Goal: Task Accomplishment & Management: Manage account settings

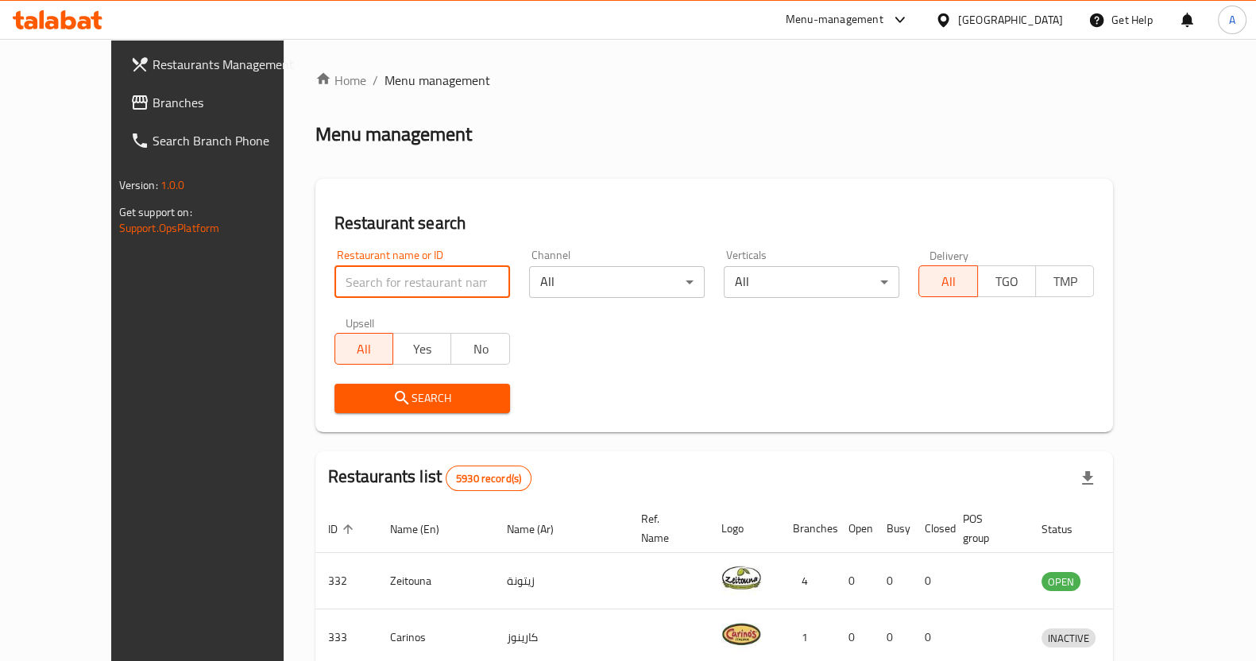
click at [336, 278] on input "search" at bounding box center [423, 282] width 176 height 32
type input "al aresha"
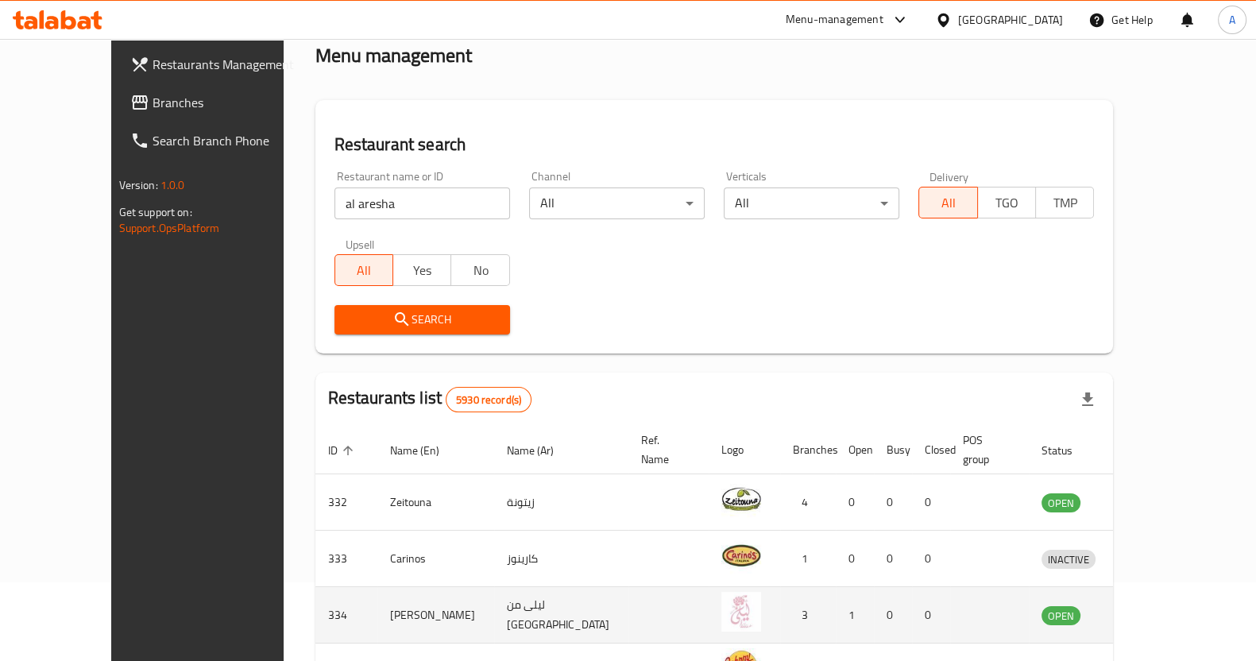
scroll to position [198, 0]
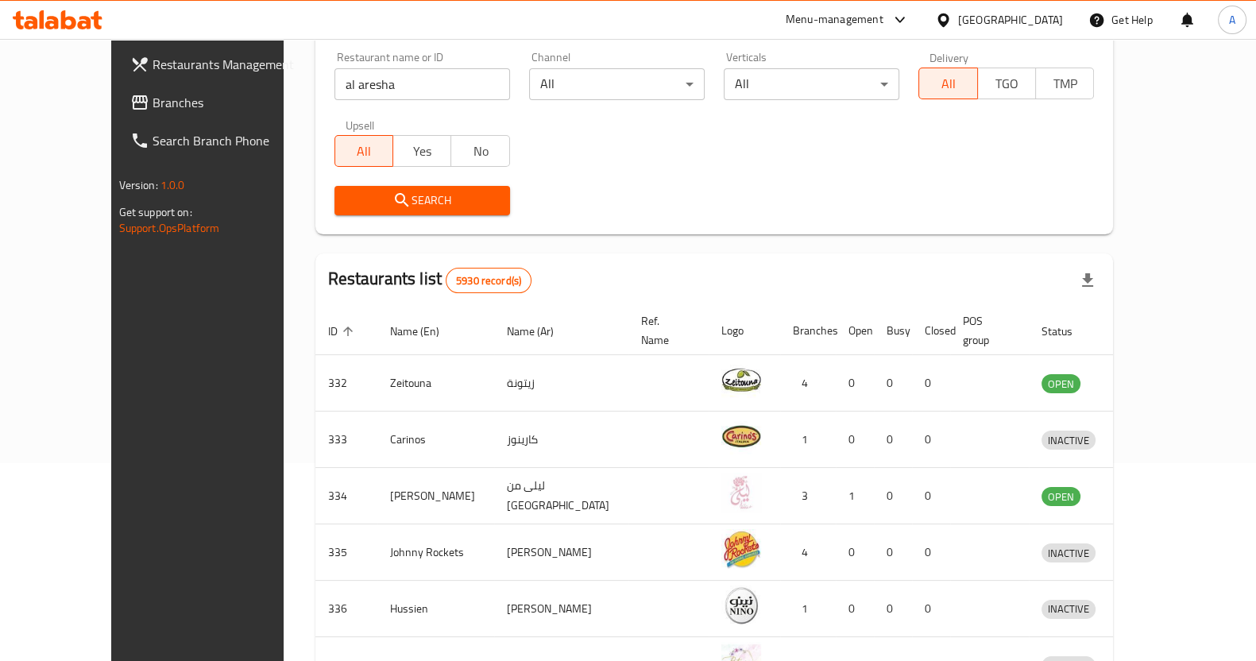
click at [405, 192] on button "Search" at bounding box center [423, 200] width 176 height 29
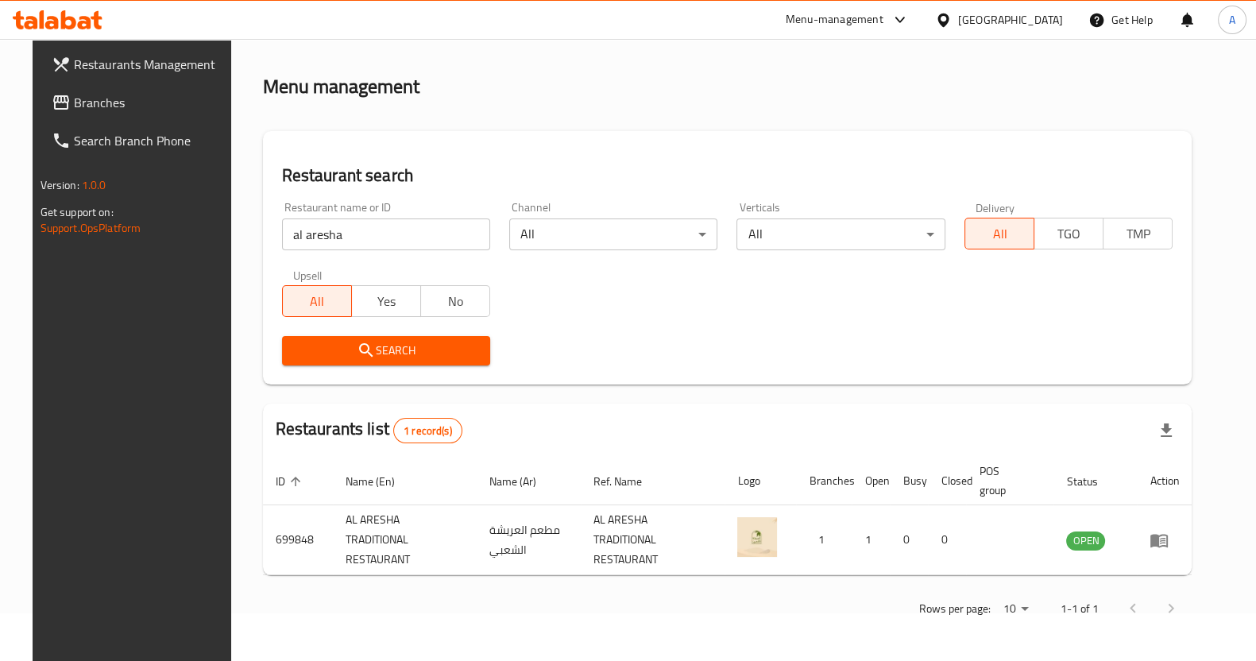
scroll to position [35, 0]
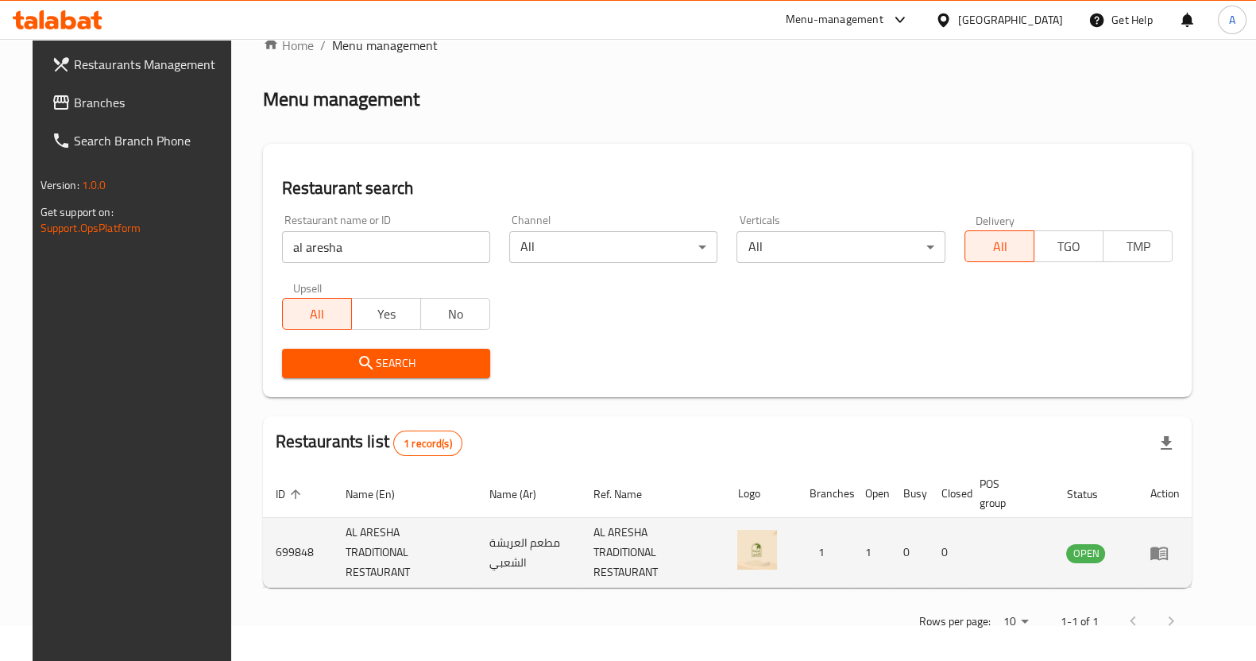
click at [1168, 547] on icon "enhanced table" at bounding box center [1159, 554] width 17 height 14
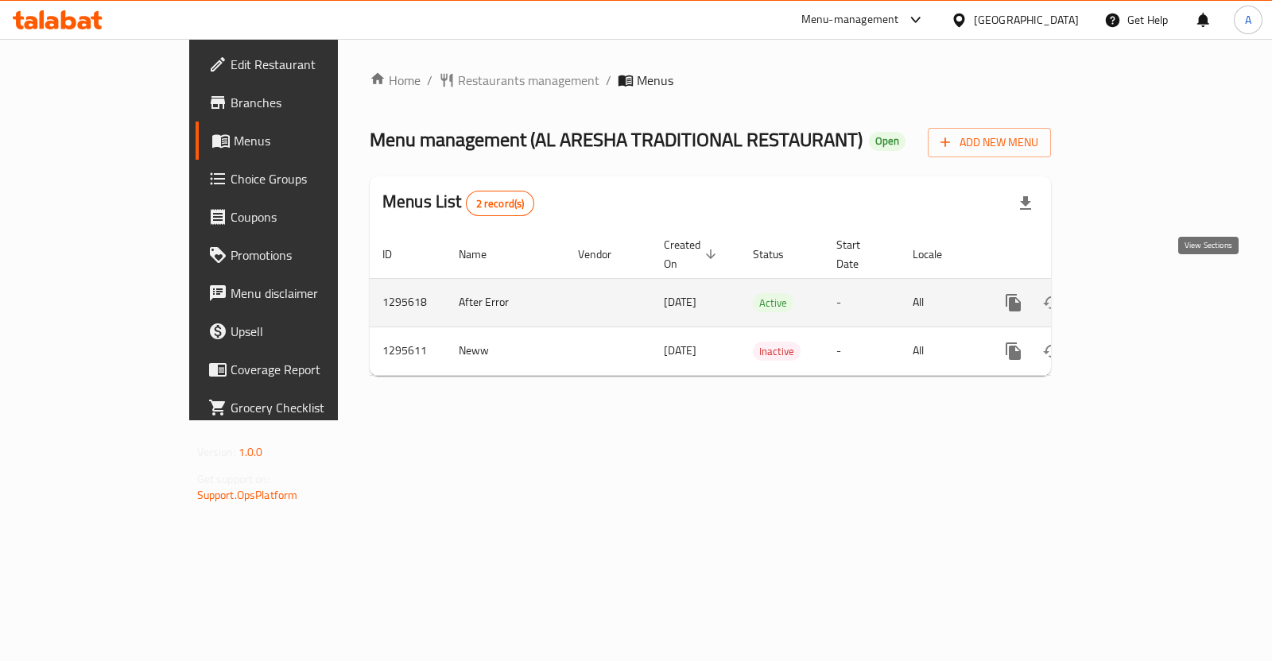
click at [1137, 293] on icon "enhanced table" at bounding box center [1127, 302] width 19 height 19
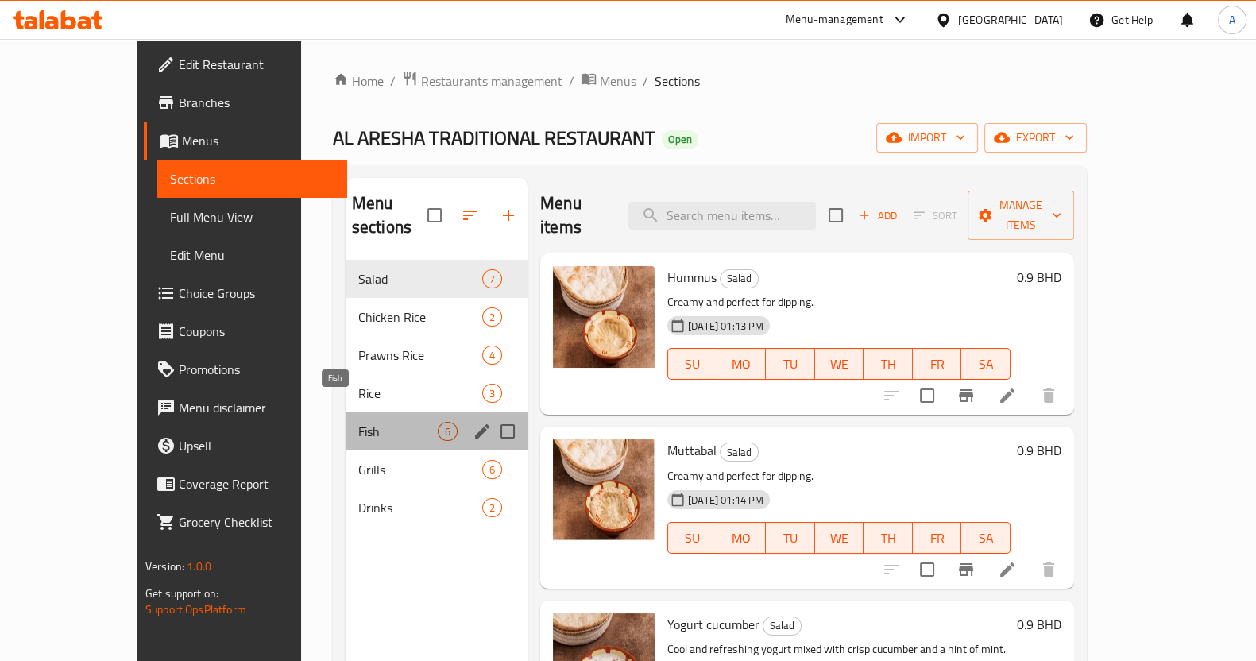
click at [358, 422] on span "Fish" at bounding box center [397, 431] width 79 height 19
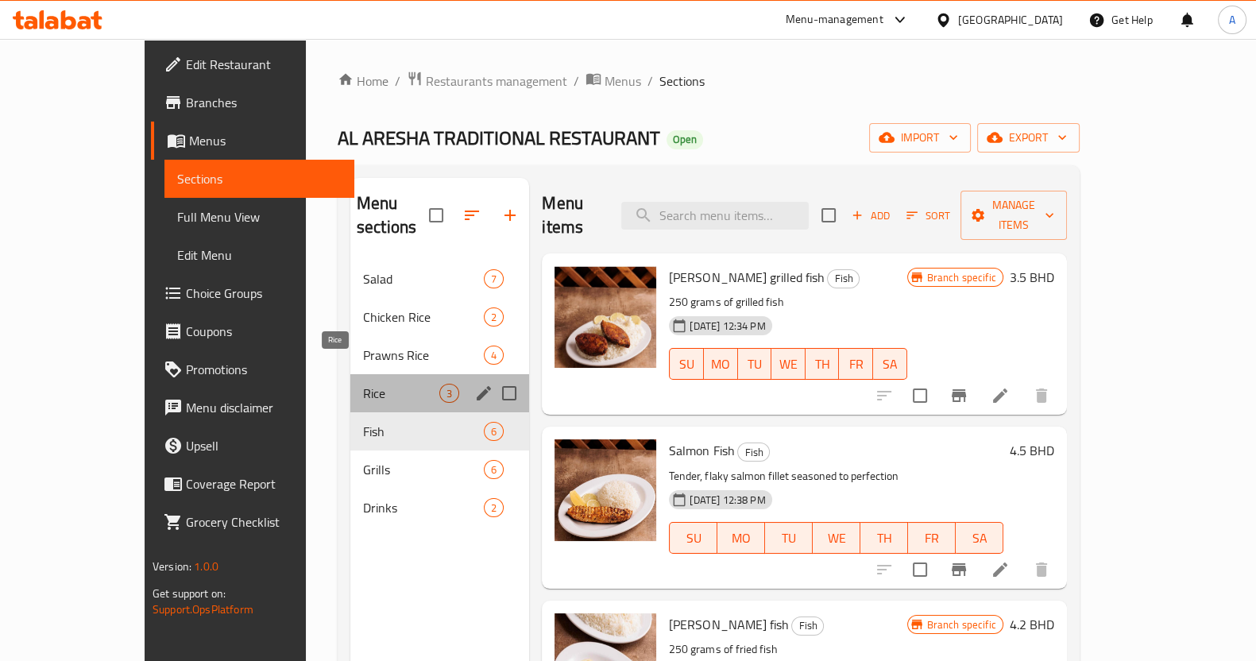
click at [363, 384] on span "Rice" at bounding box center [401, 393] width 76 height 19
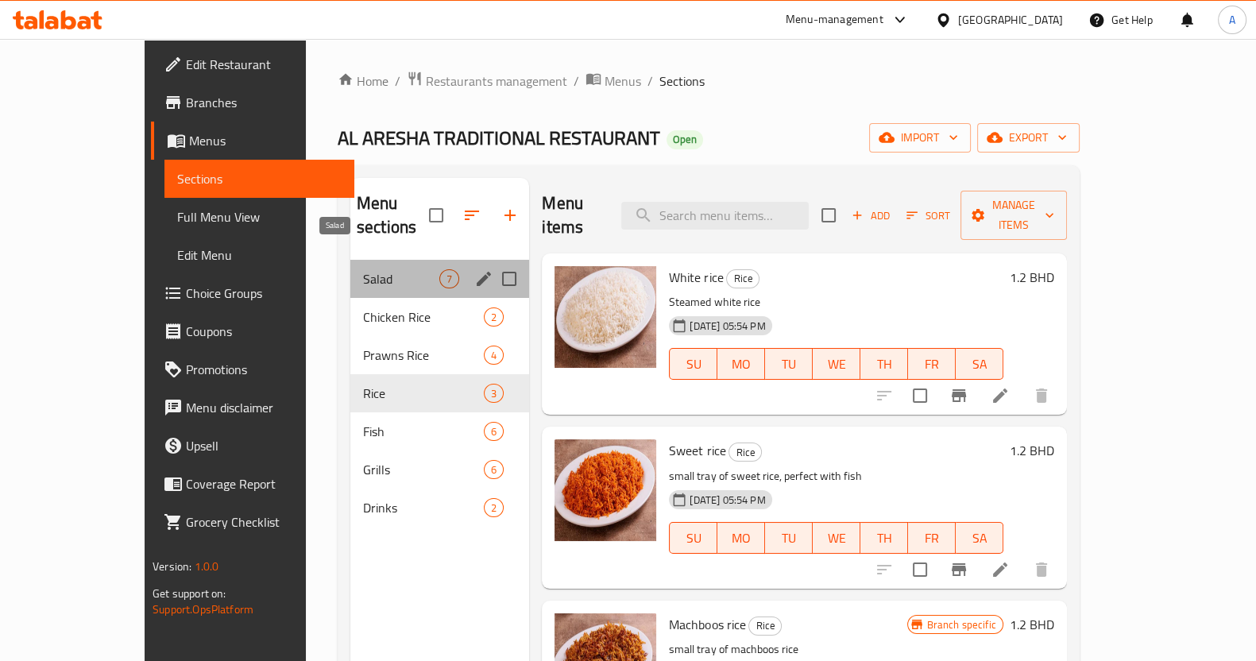
click at [363, 269] on span "Salad" at bounding box center [401, 278] width 76 height 19
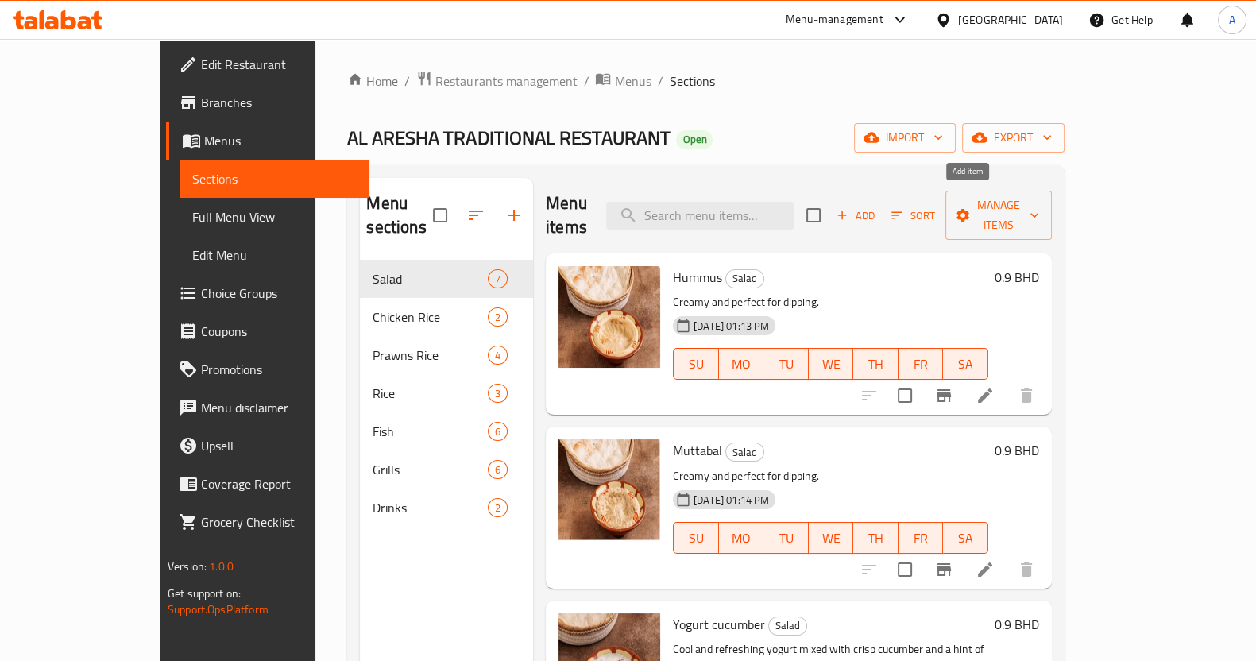
click at [877, 207] on span "Add" at bounding box center [855, 216] width 43 height 18
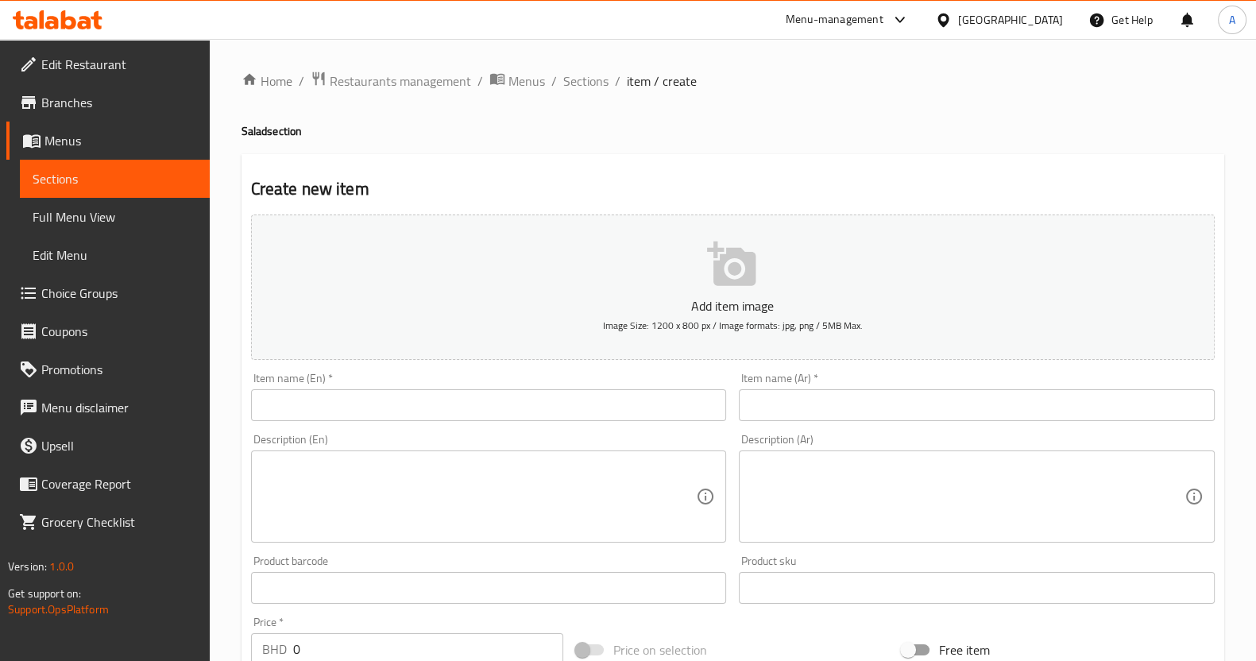
click at [431, 408] on input "text" at bounding box center [489, 405] width 476 height 32
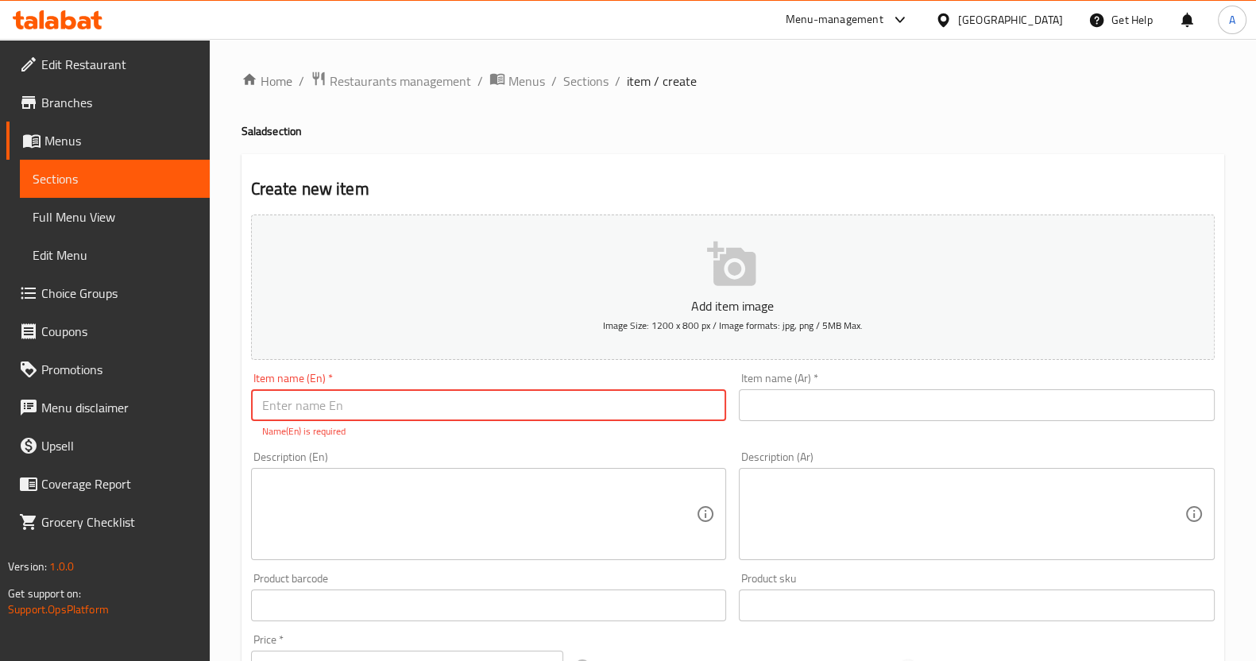
click at [365, 411] on input "text" at bounding box center [489, 405] width 476 height 32
type input "s"
drag, startPoint x: 361, startPoint y: 397, endPoint x: 27, endPoint y: 444, distance: 337.2
click at [27, 444] on div "Edit Restaurant Branches Menus Sections Full Menu View Edit Menu Choice Groups …" at bounding box center [628, 589] width 1256 height 1101
type input "Spicy Salad"
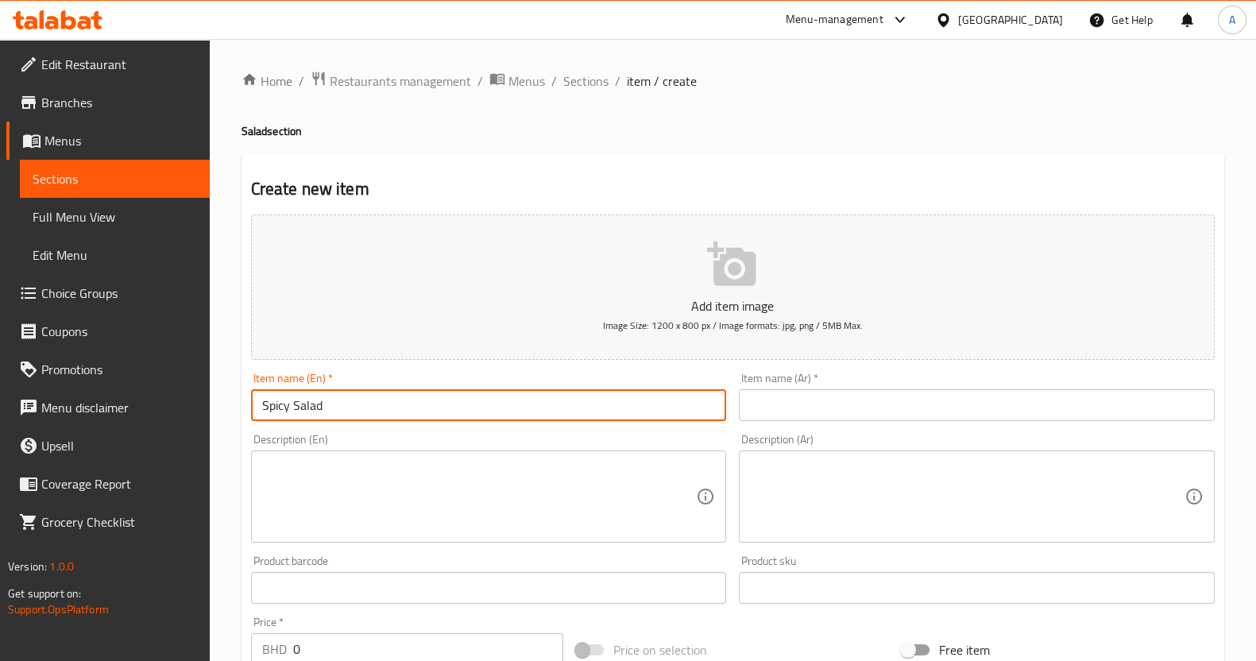
click at [843, 415] on input "text" at bounding box center [977, 405] width 476 height 32
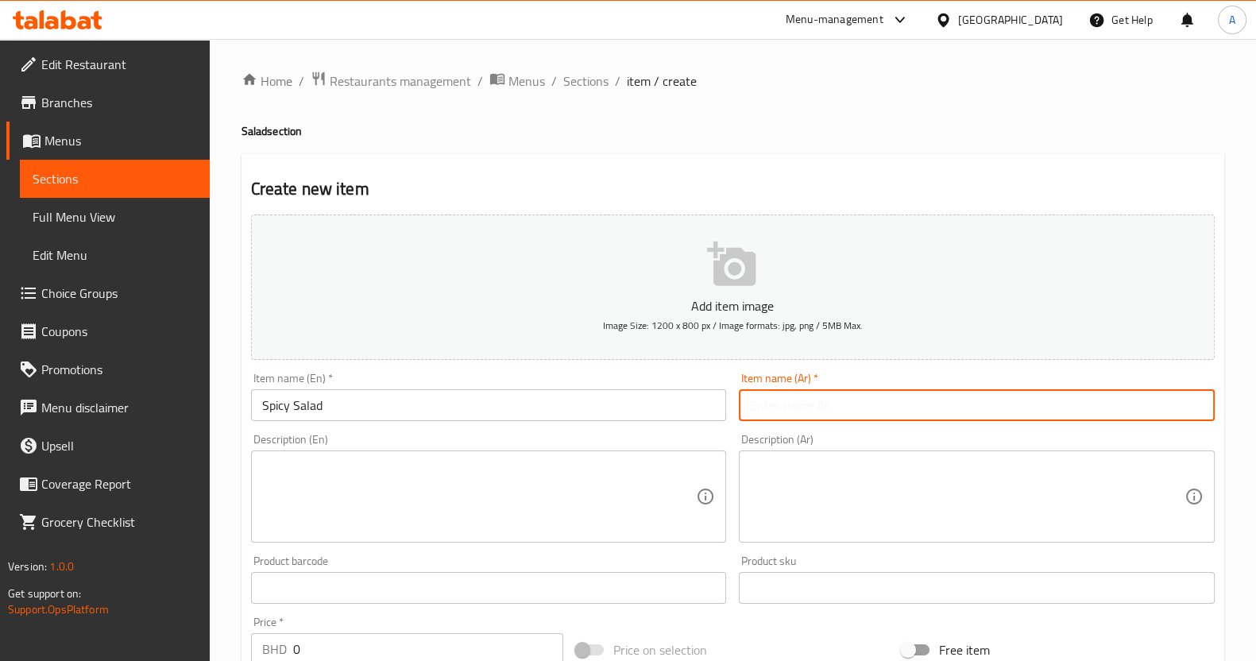
paste input "سلطة حارة"
type input "سلطة حارة"
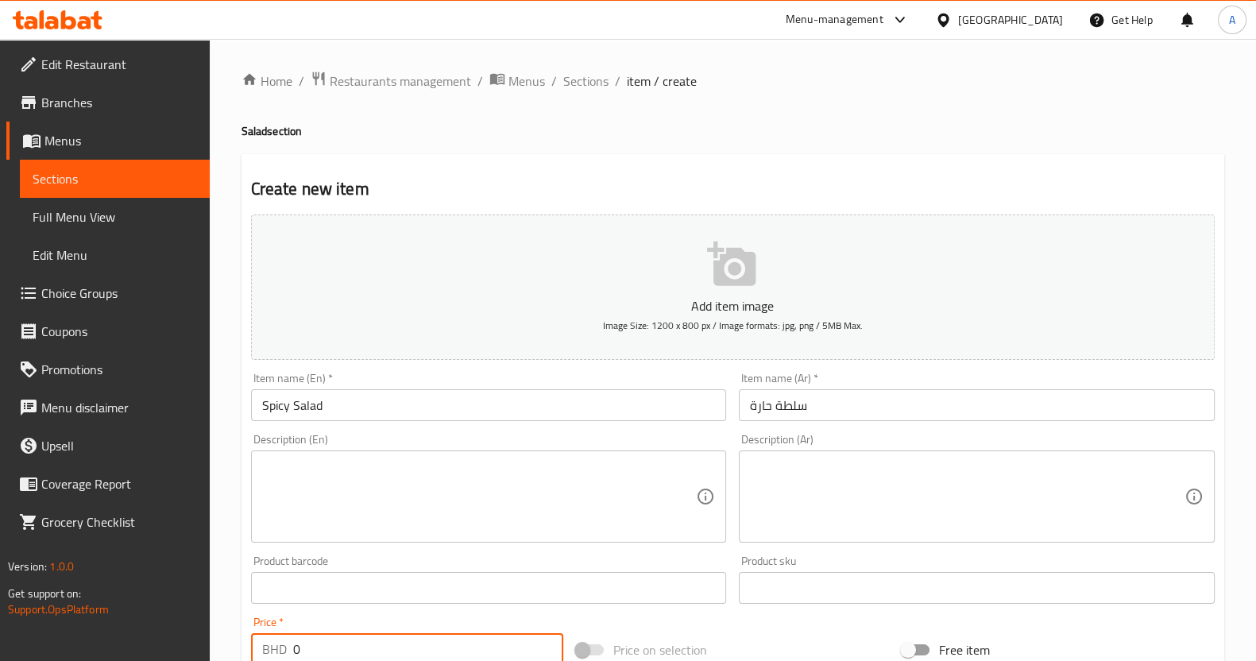
click at [374, 637] on input "0" at bounding box center [428, 649] width 271 height 32
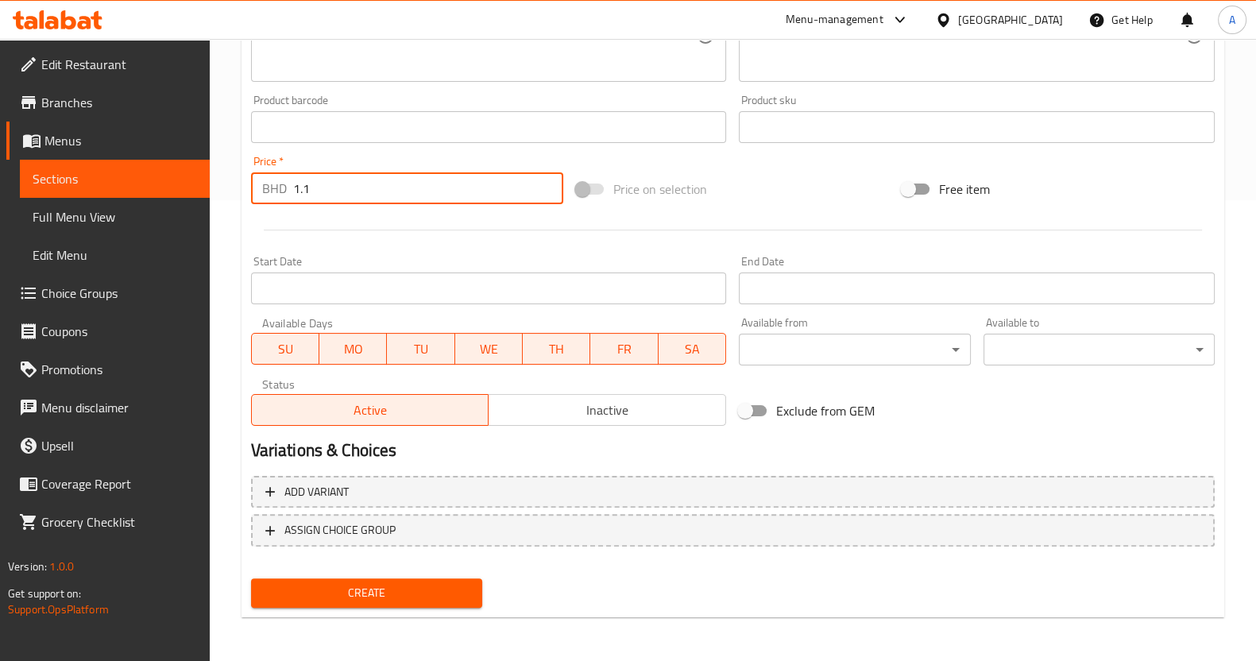
type input "1.1"
click at [257, 133] on div "Home / Restaurants management / Menus / Sections / item / create Salad section …" at bounding box center [733, 120] width 1047 height 1084
click at [237, 564] on div "Home / Restaurants management / Menus / Sections / item / create Salad section …" at bounding box center [733, 120] width 1047 height 1084
click at [431, 559] on nav at bounding box center [733, 559] width 964 height 13
click at [429, 576] on div "Create" at bounding box center [367, 593] width 244 height 42
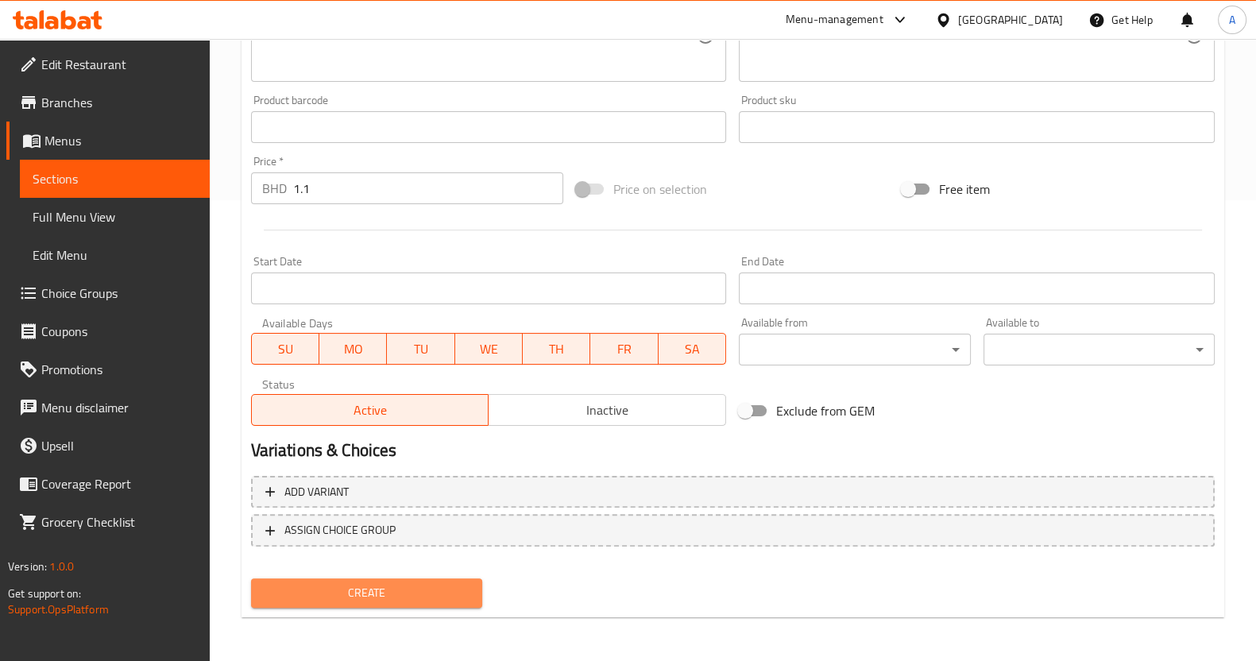
click at [432, 598] on span "Create" at bounding box center [367, 593] width 206 height 20
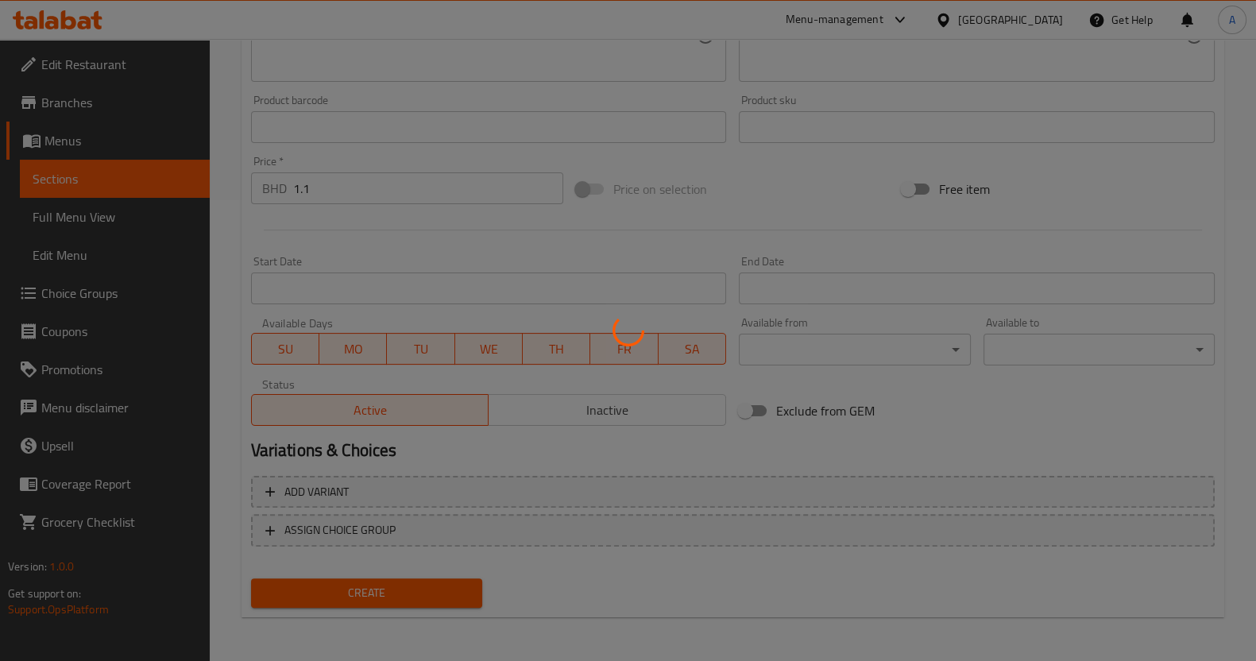
type input "0"
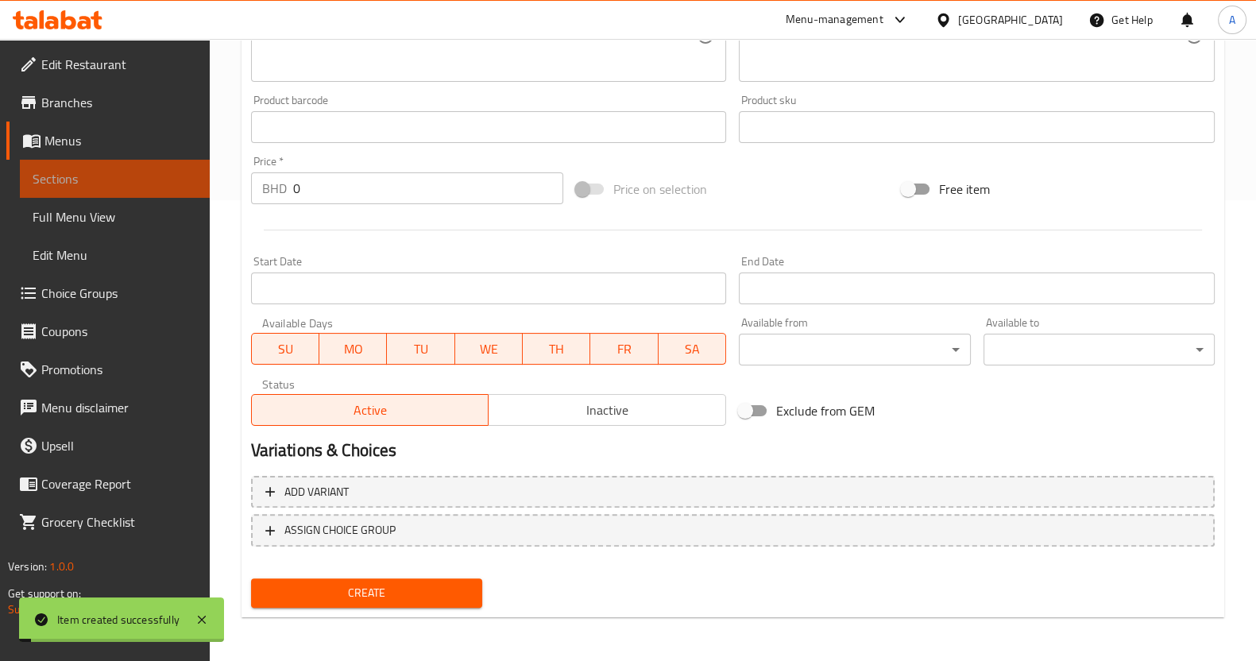
click at [183, 174] on span "Sections" at bounding box center [115, 178] width 165 height 19
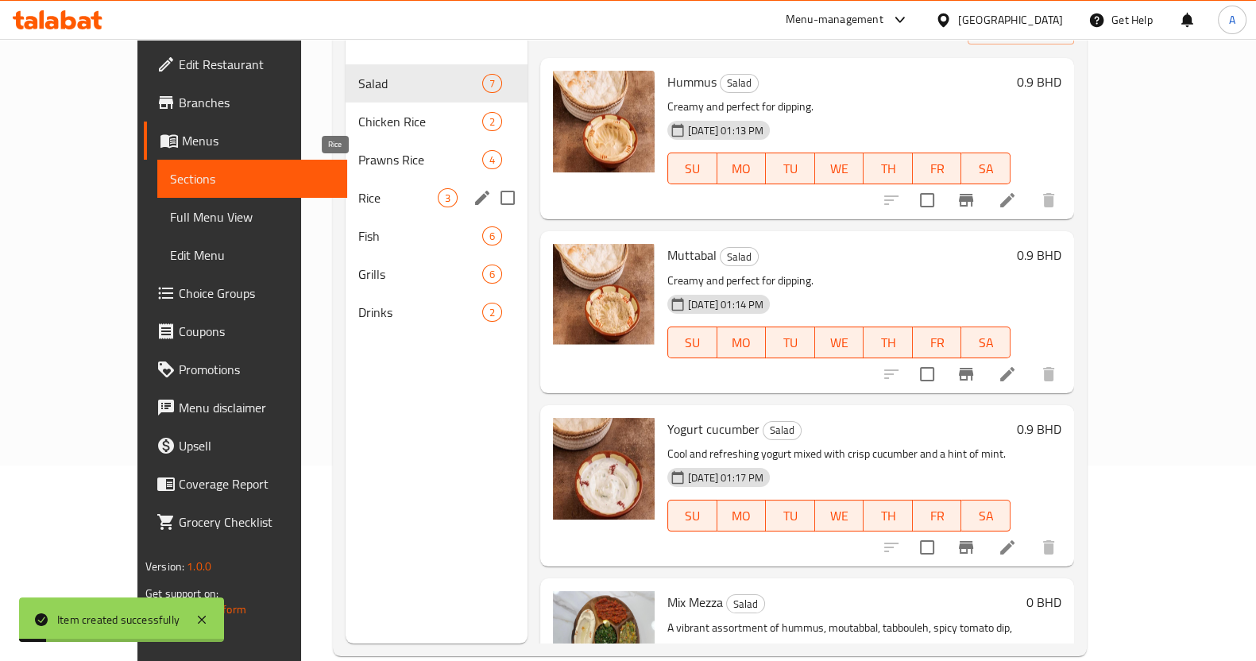
scroll to position [23, 0]
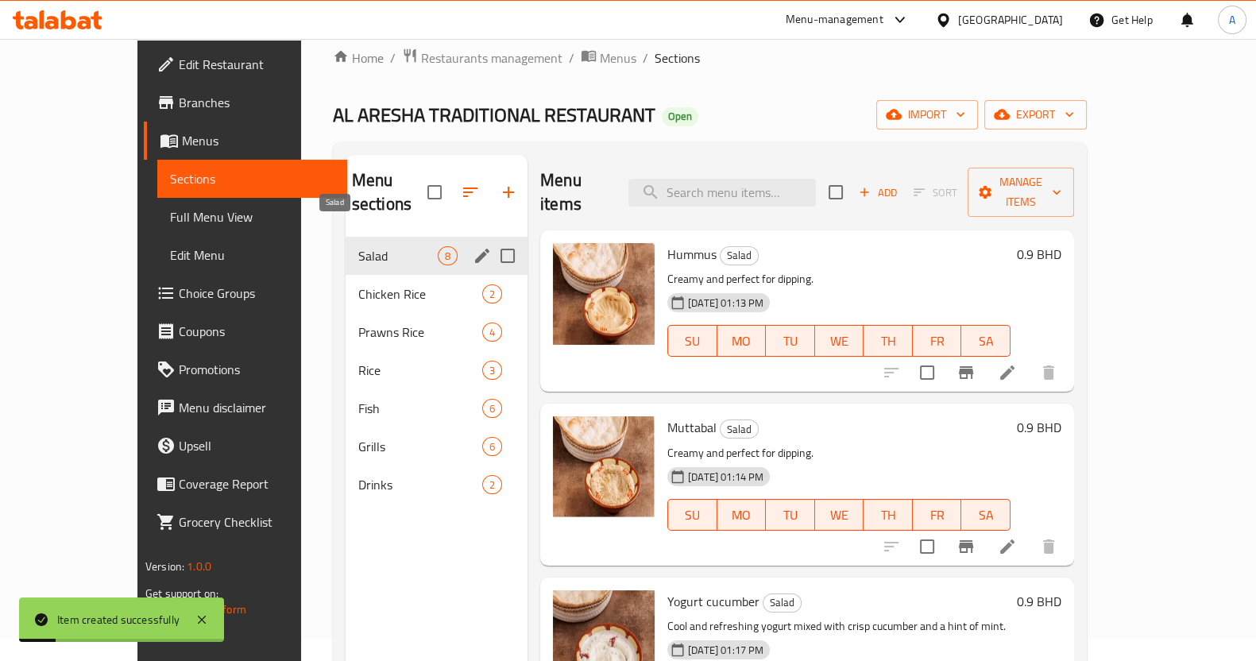
click at [358, 246] on span "Salad" at bounding box center [397, 255] width 79 height 19
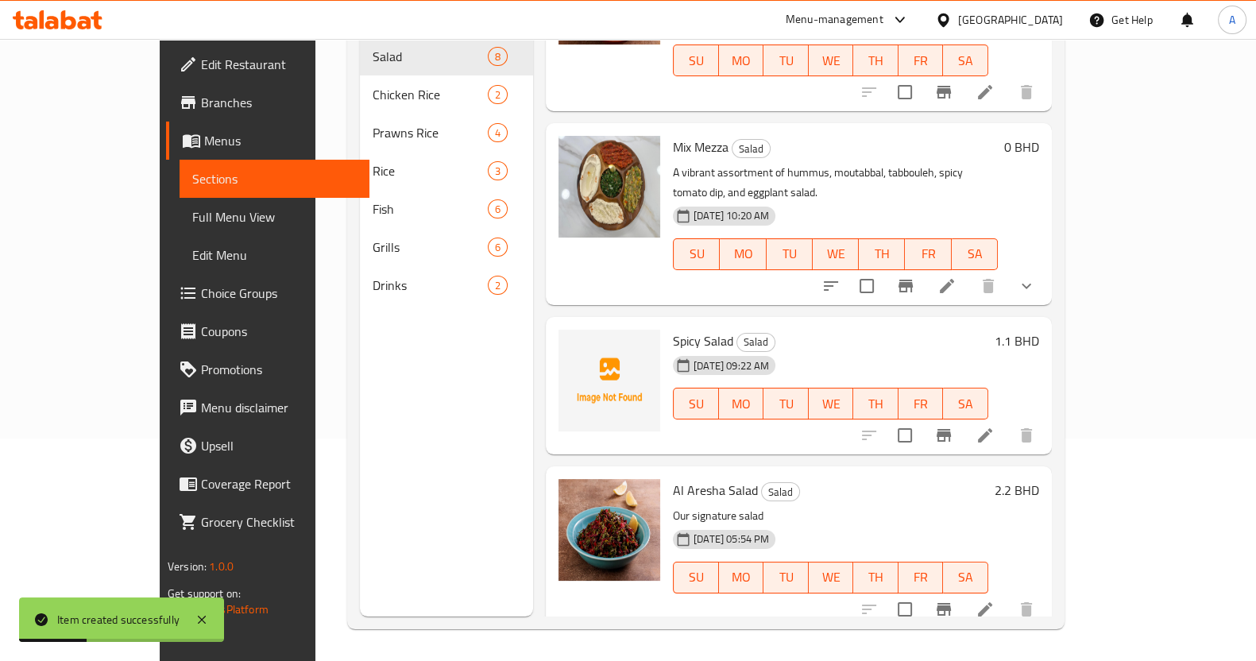
scroll to position [346, 0]
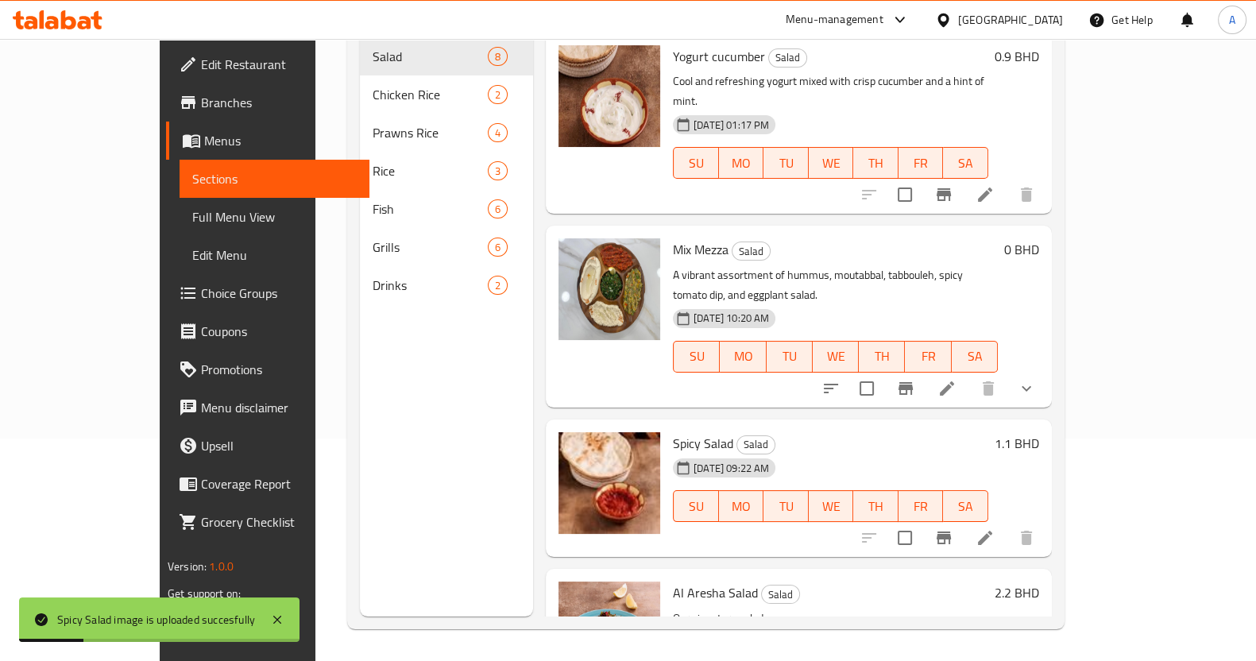
click at [360, 528] on div "Menu sections Salad 8 Chicken Rice 2 Prawns Rice 4 Rice 3 Fish 6 Grills 6 Drink…" at bounding box center [446, 285] width 173 height 661
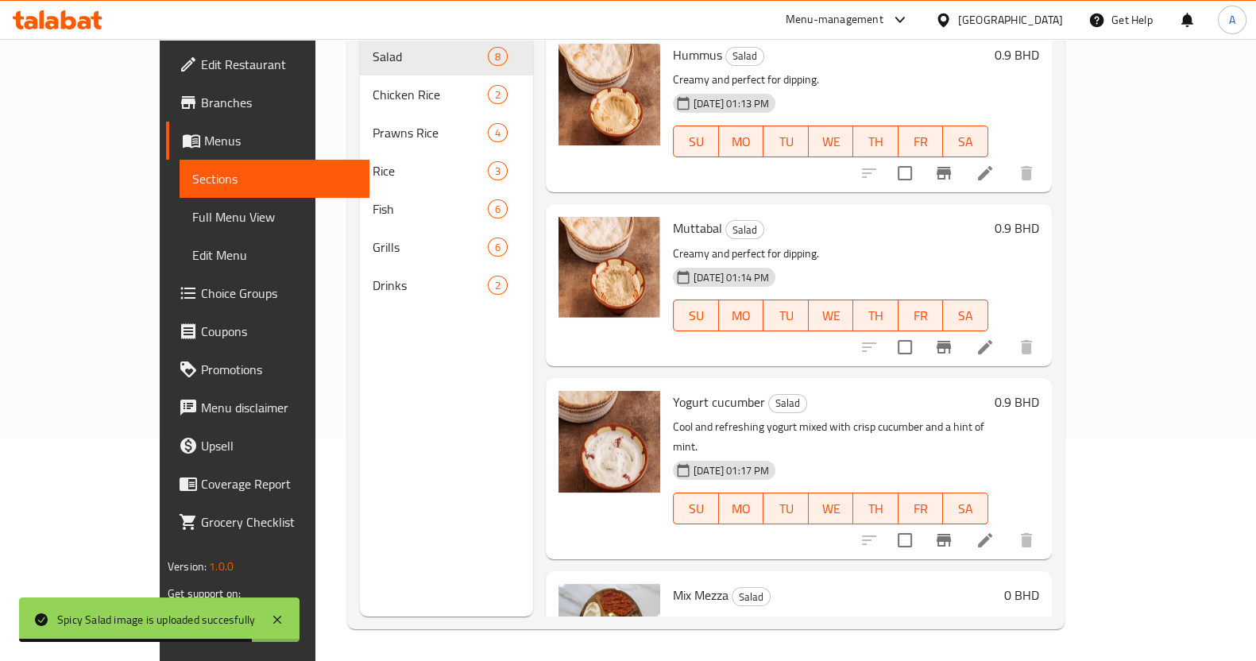
scroll to position [0, 0]
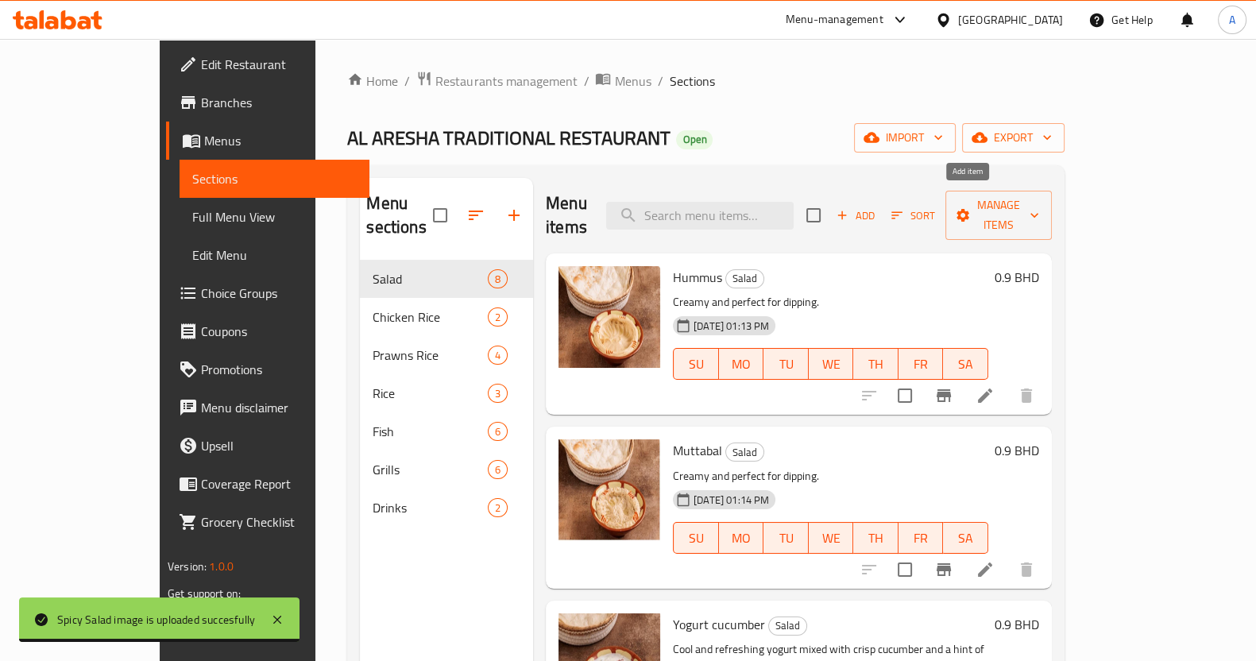
click at [877, 207] on span "Add" at bounding box center [855, 216] width 43 height 18
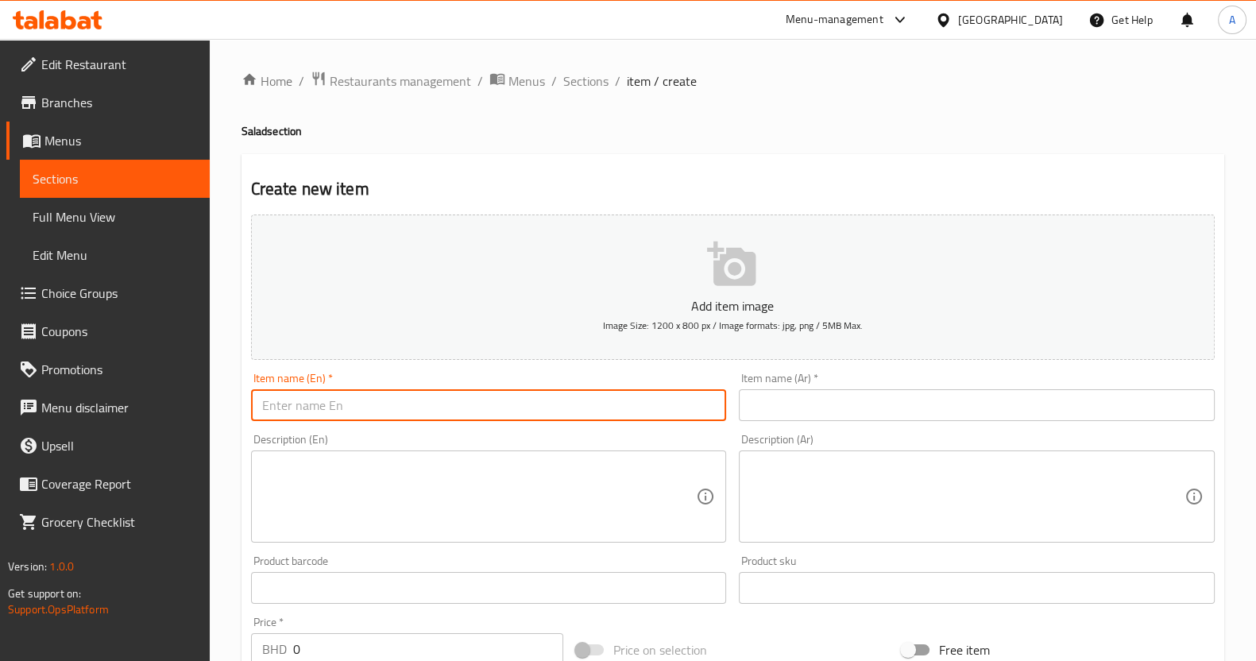
click at [556, 412] on input "text" at bounding box center [489, 405] width 476 height 32
type input "Tabouleh"
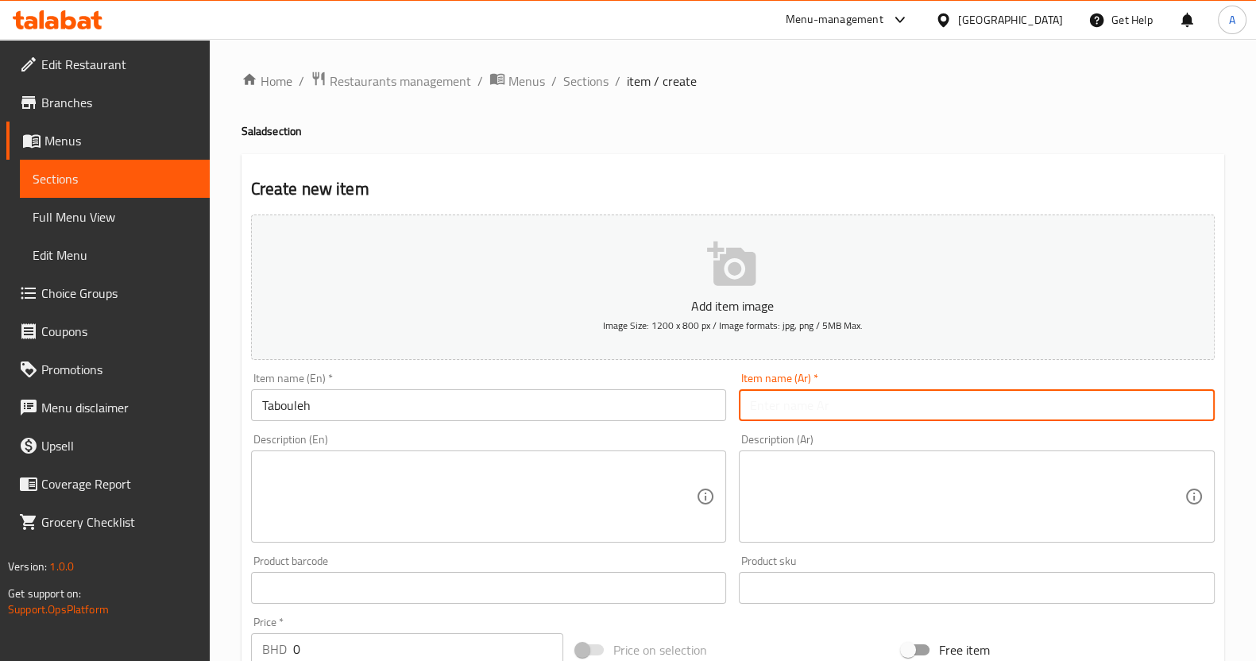
drag, startPoint x: 1067, startPoint y: 410, endPoint x: 781, endPoint y: 397, distance: 286.4
click at [1066, 409] on input "text" at bounding box center [977, 405] width 476 height 32
type input "تبولة"
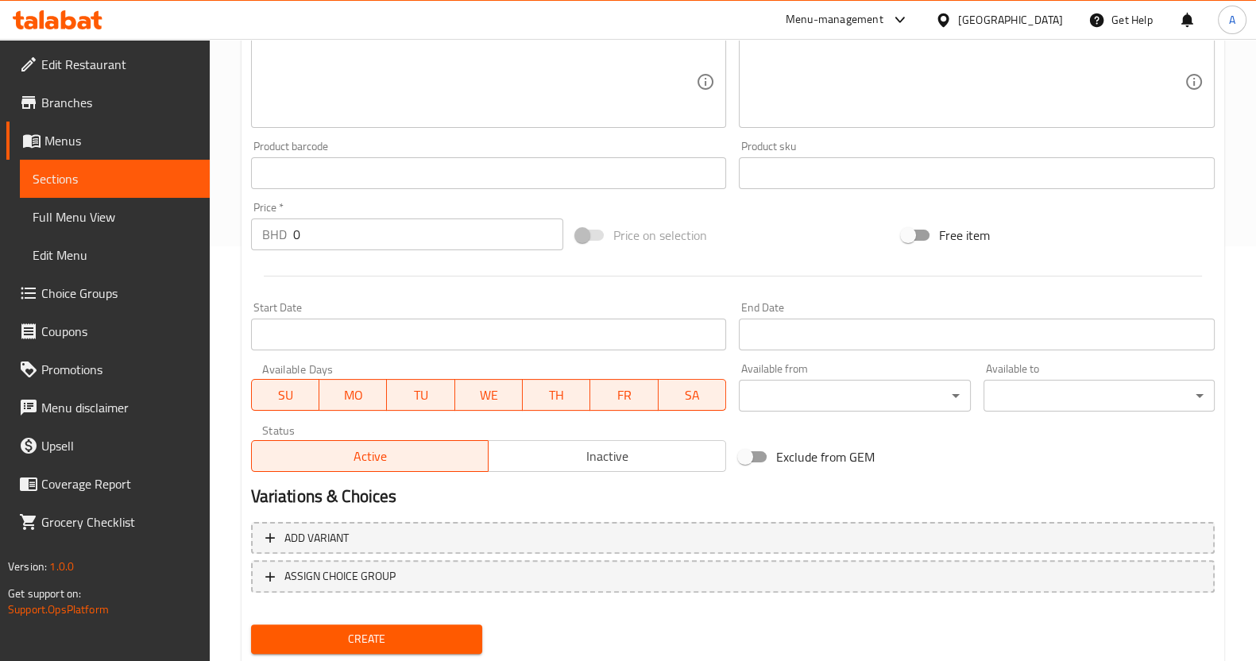
scroll to position [461, 0]
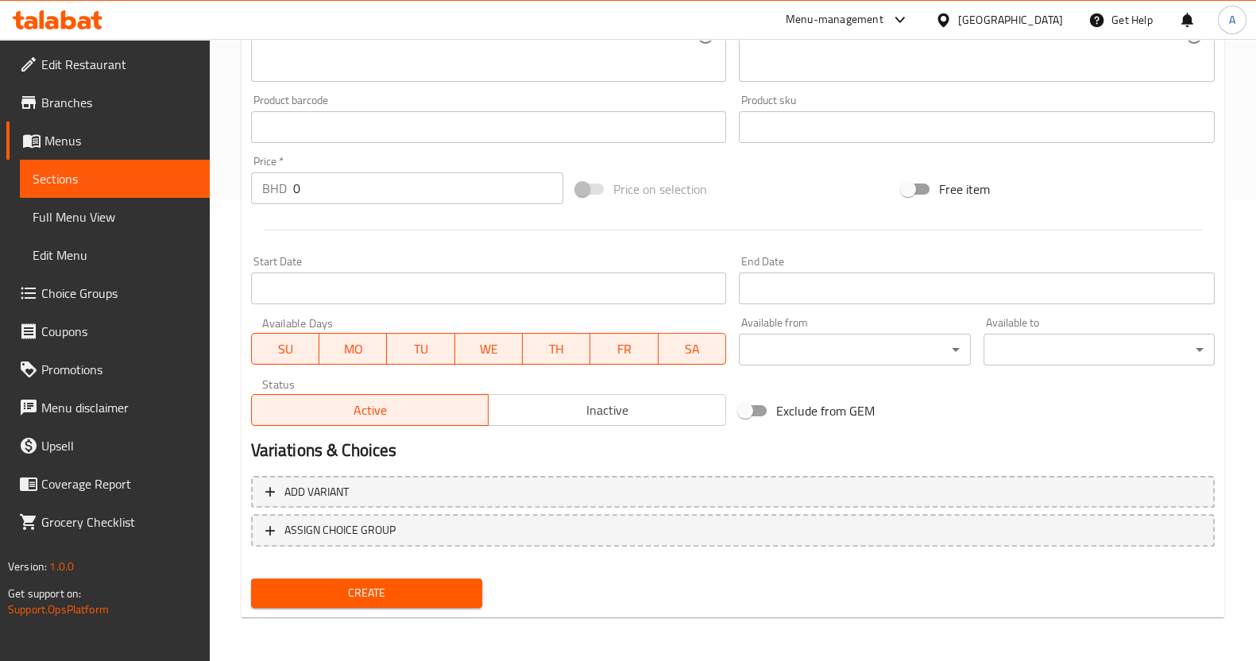
click at [456, 292] on input "Start Date" at bounding box center [489, 289] width 476 height 32
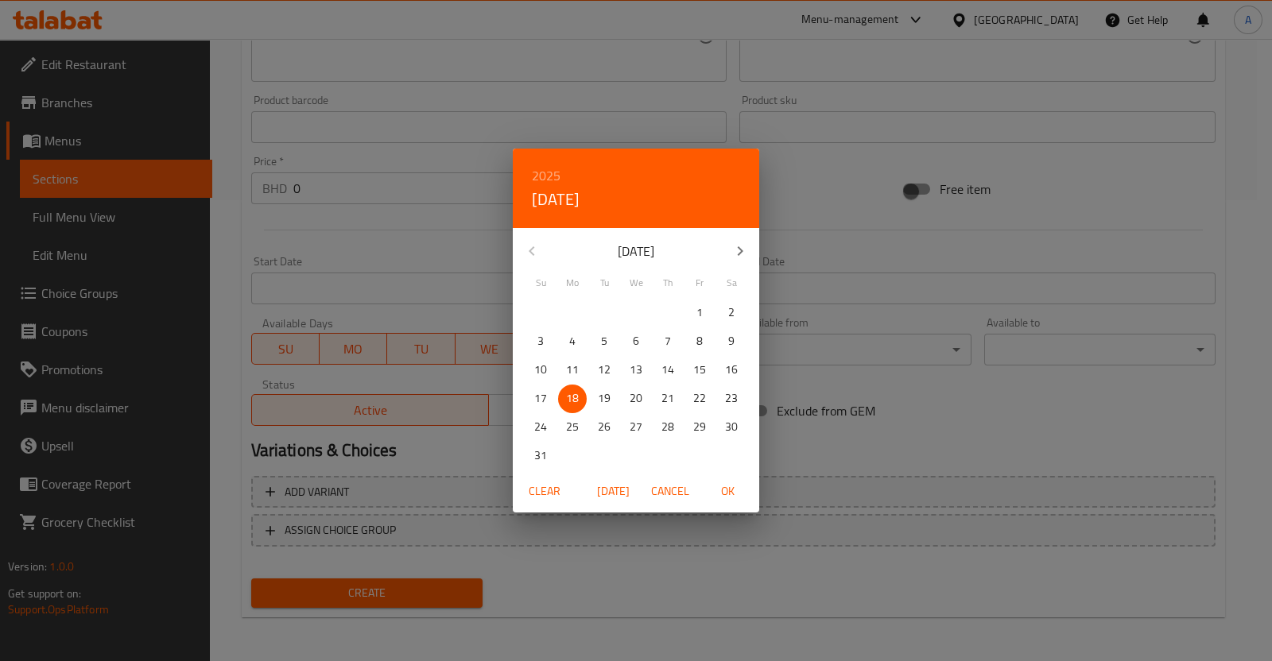
click at [443, 162] on div "2025 Mon, Aug [DATE] Mo Tu We Th Fr Sa 27 28 29 30 31 1 2 3 4 5 6 7 8 9 10 11 1…" at bounding box center [636, 330] width 1272 height 661
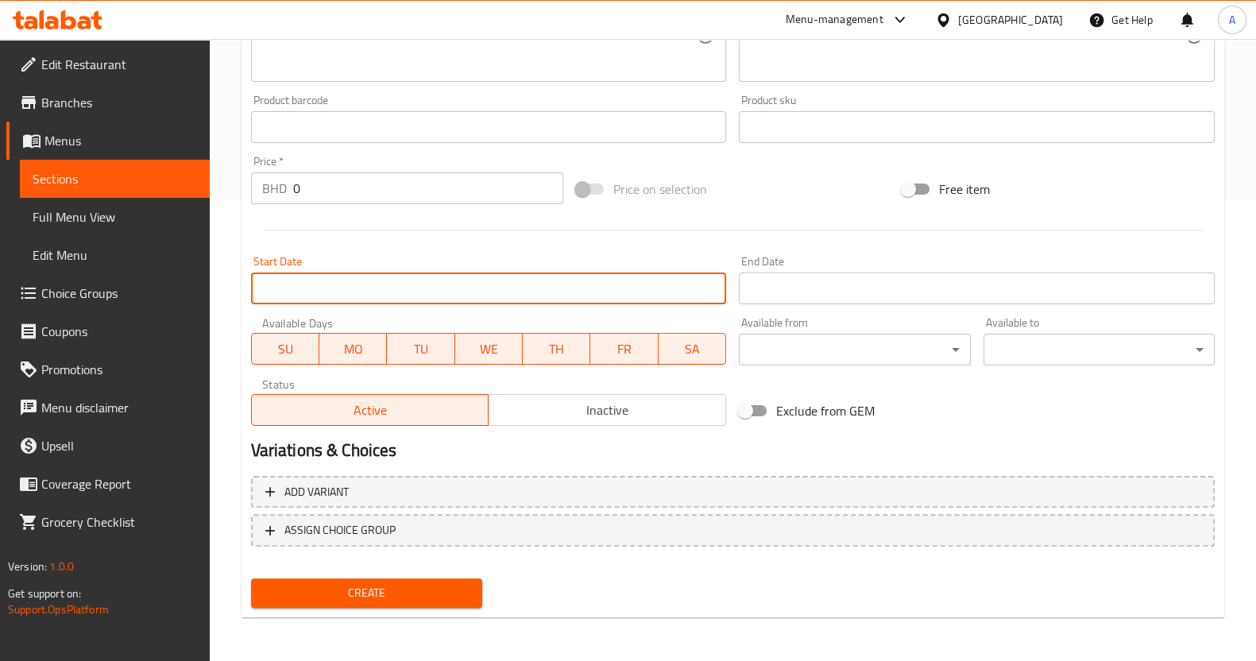
click at [432, 180] on input "0" at bounding box center [428, 188] width 271 height 32
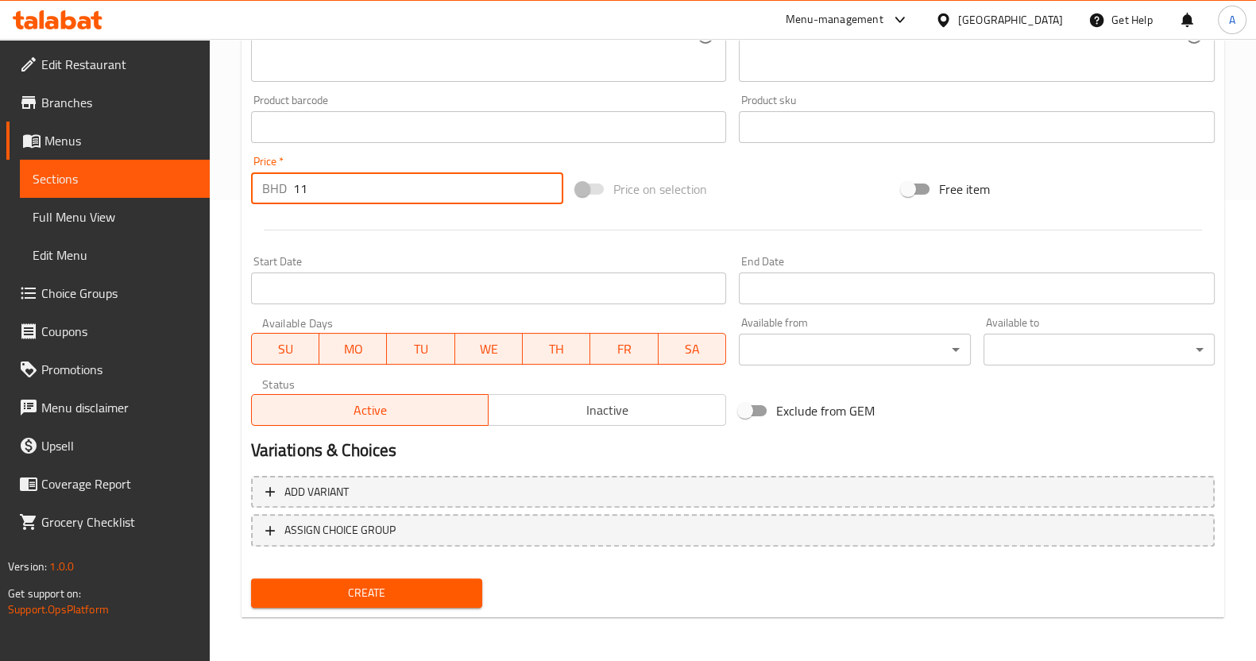
type input "1"
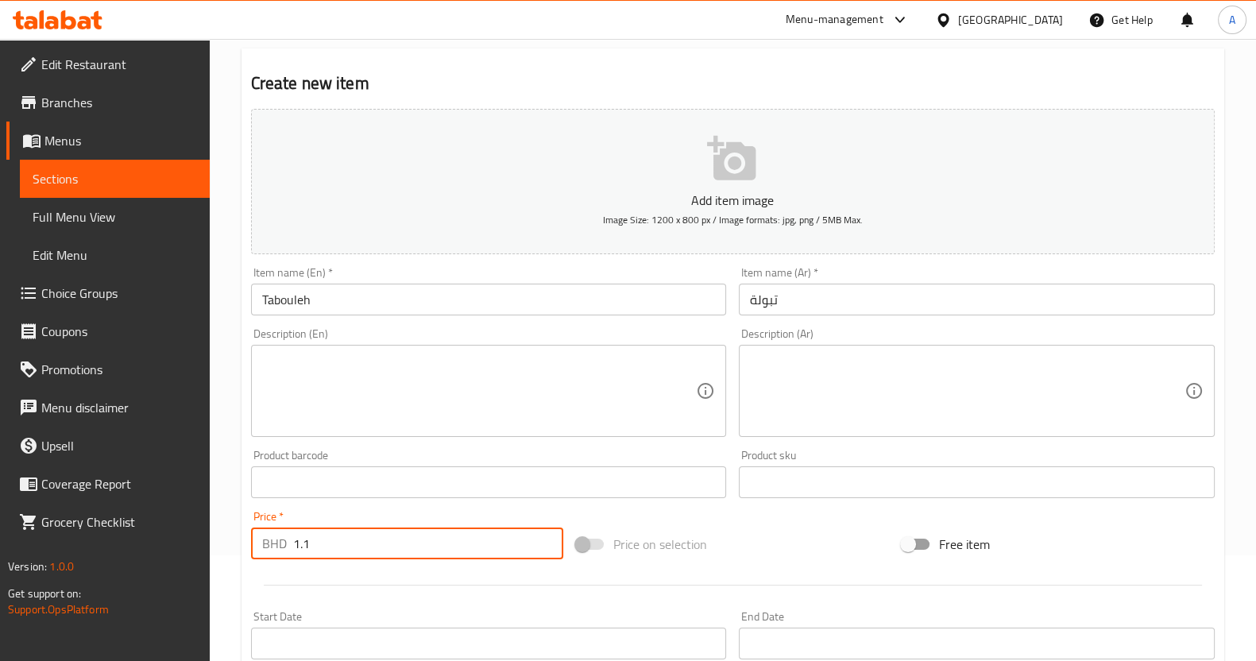
scroll to position [0, 0]
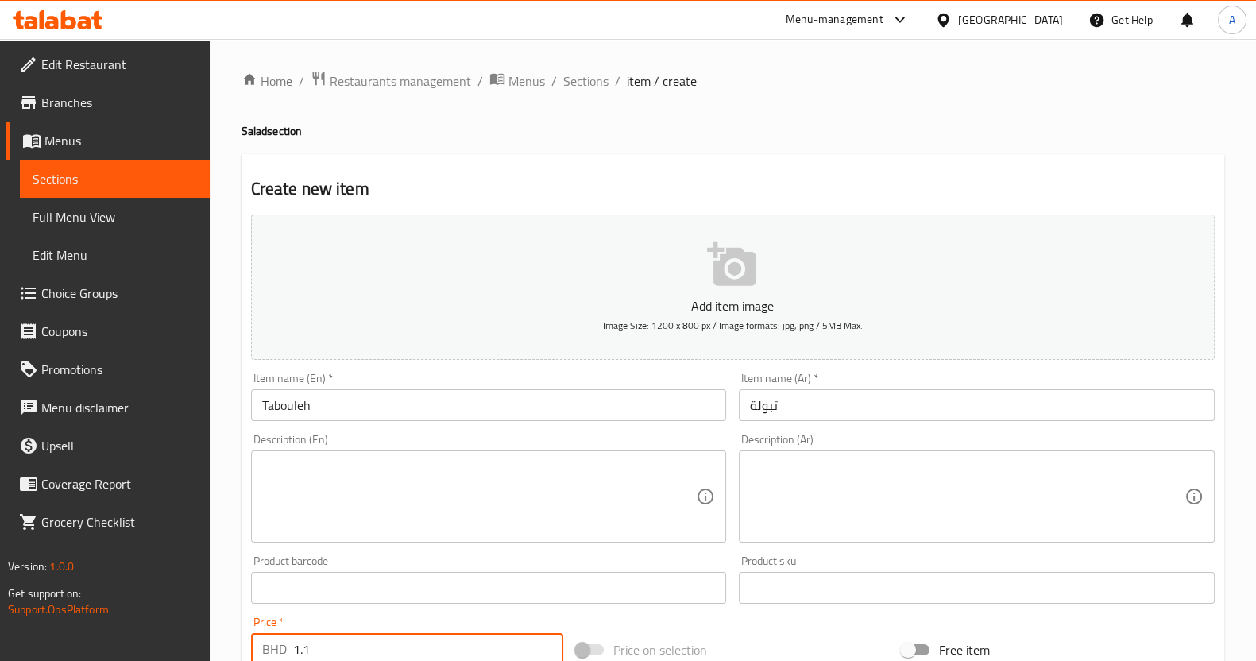
type input "1.1"
click at [525, 522] on textarea at bounding box center [479, 496] width 435 height 75
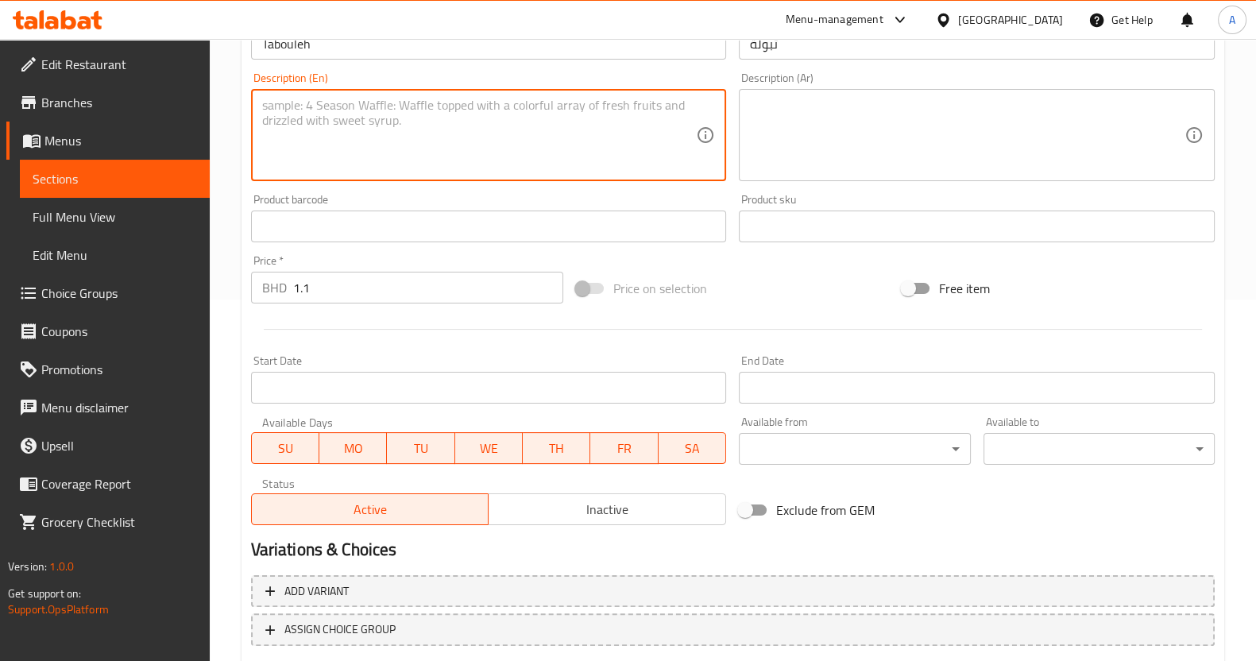
scroll to position [461, 0]
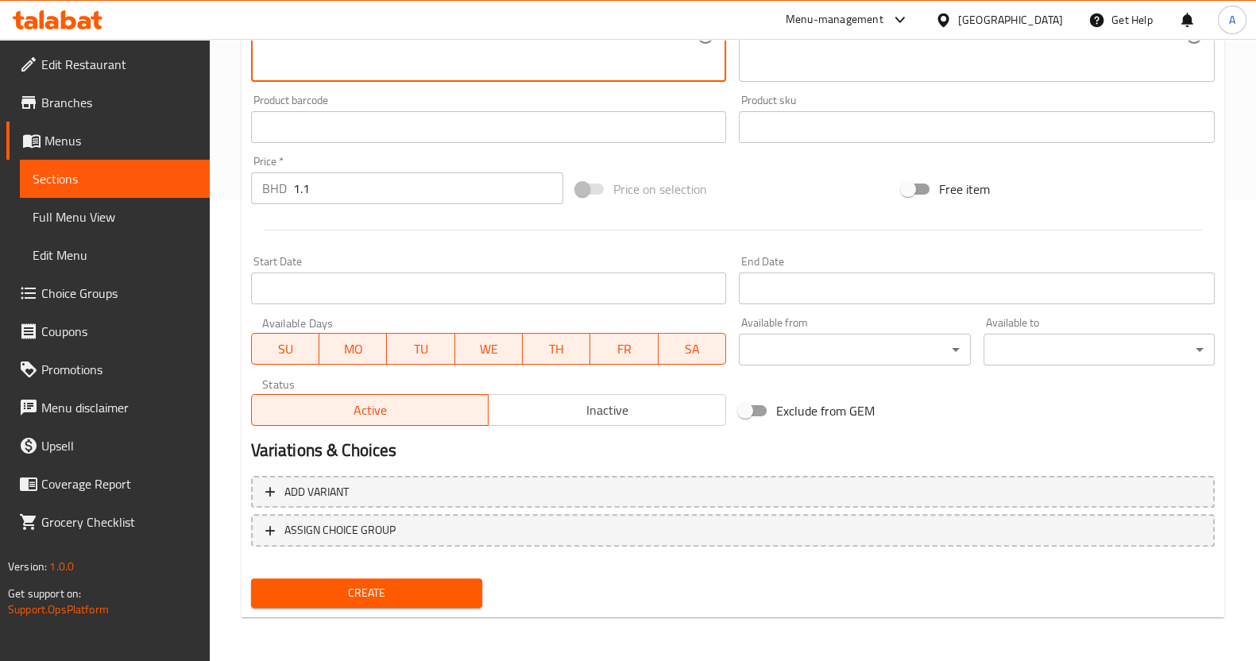
click at [369, 594] on span "Create" at bounding box center [367, 593] width 206 height 20
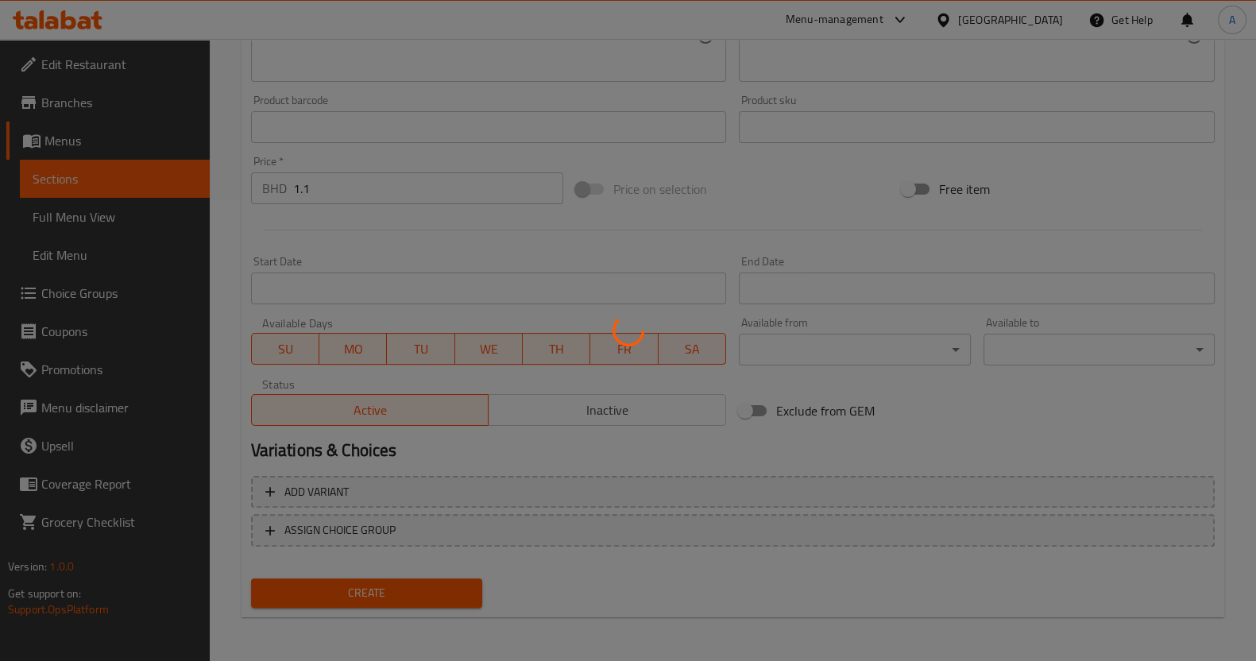
type input "0"
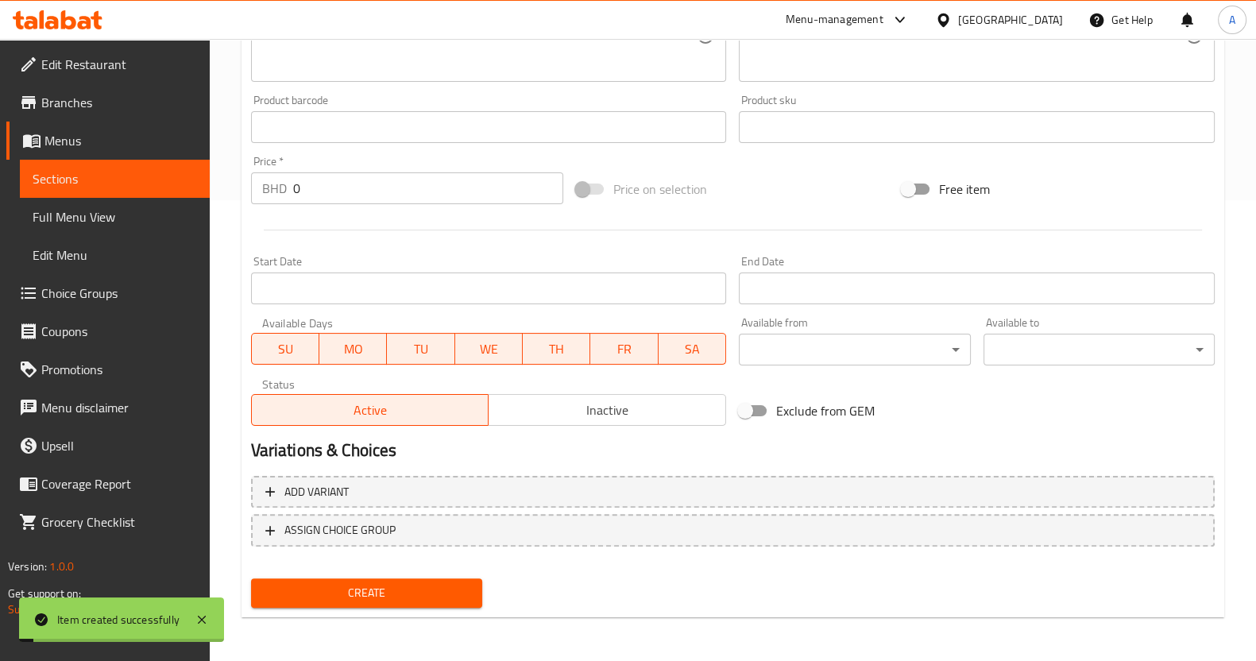
click at [106, 179] on span "Sections" at bounding box center [115, 178] width 165 height 19
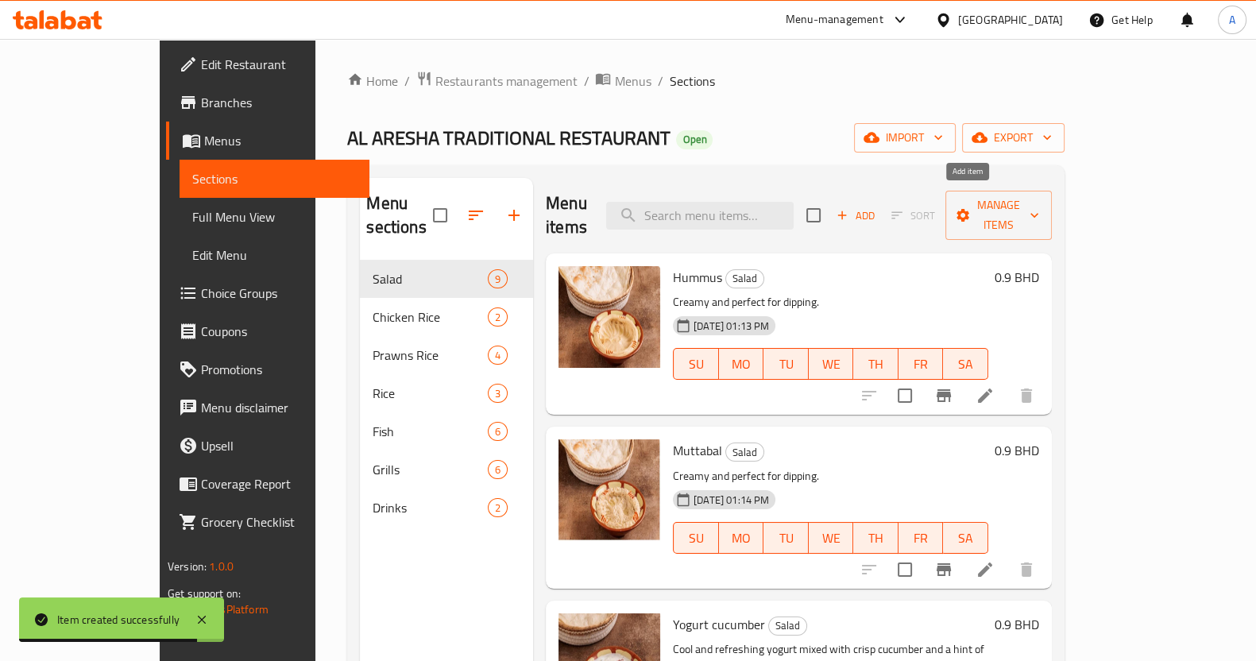
click at [850, 208] on icon "button" at bounding box center [842, 215] width 14 height 14
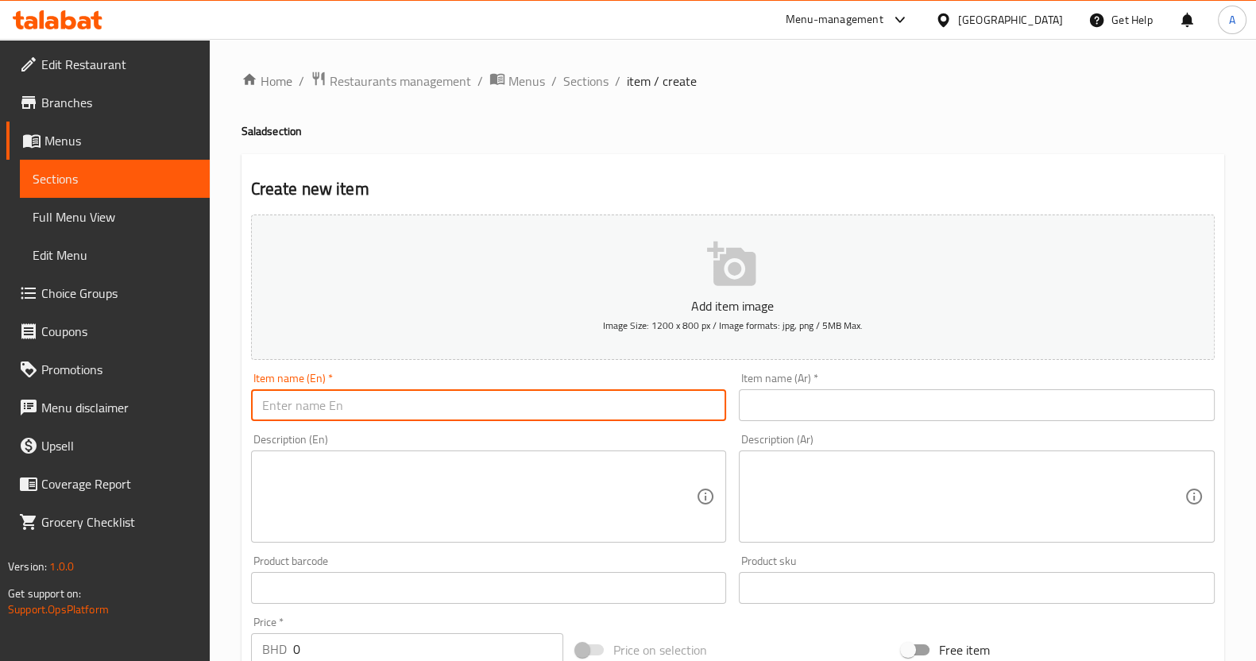
click at [491, 414] on input "text" at bounding box center [489, 405] width 476 height 32
paste input "بابا غنوج"
type input "بابا غنوج"
drag, startPoint x: 481, startPoint y: 411, endPoint x: 0, endPoint y: 393, distance: 481.1
click at [0, 393] on div "Edit Restaurant Branches Menus Sections Full Menu View Edit Menu Choice Groups …" at bounding box center [628, 581] width 1256 height 1084
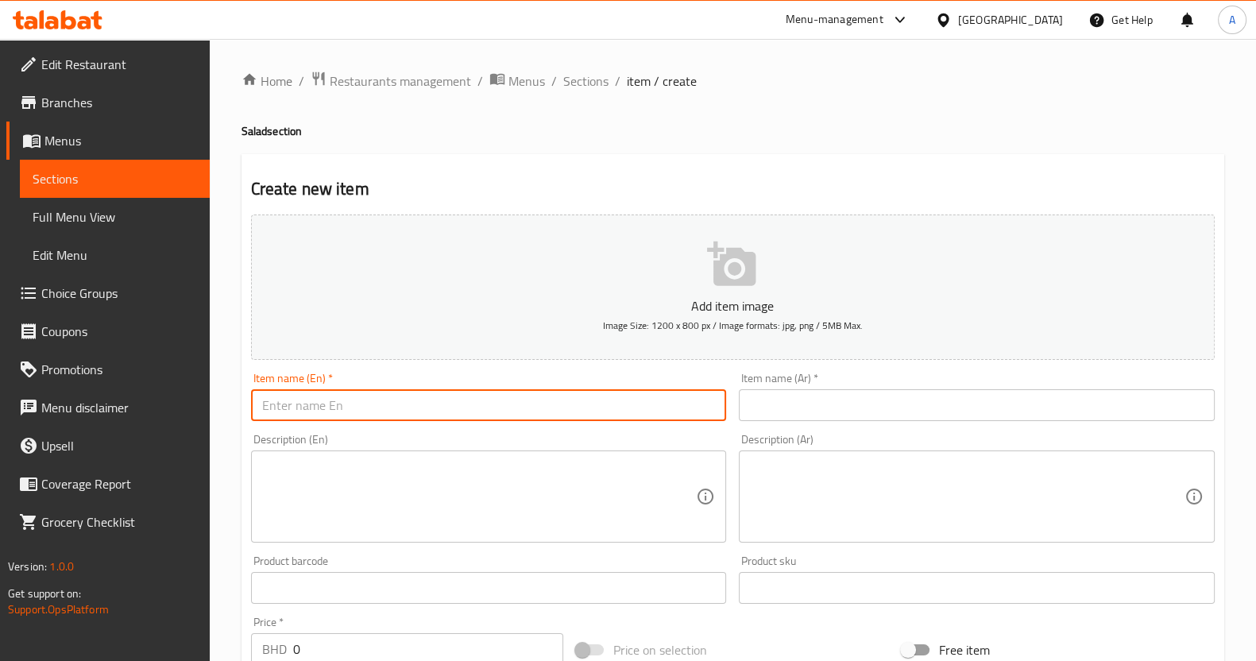
click at [830, 399] on input "text" at bounding box center [977, 405] width 476 height 32
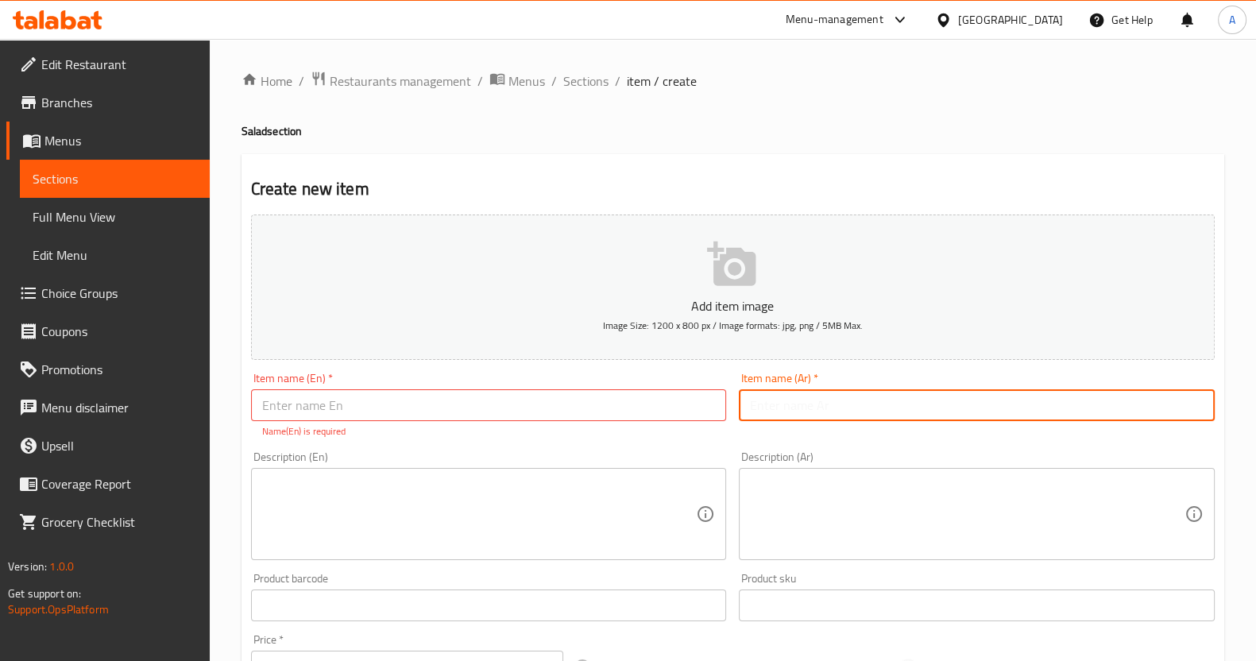
paste input "بابا غنوج"
type input "بابا غنوج"
click at [354, 394] on input "text" at bounding box center [489, 405] width 476 height 32
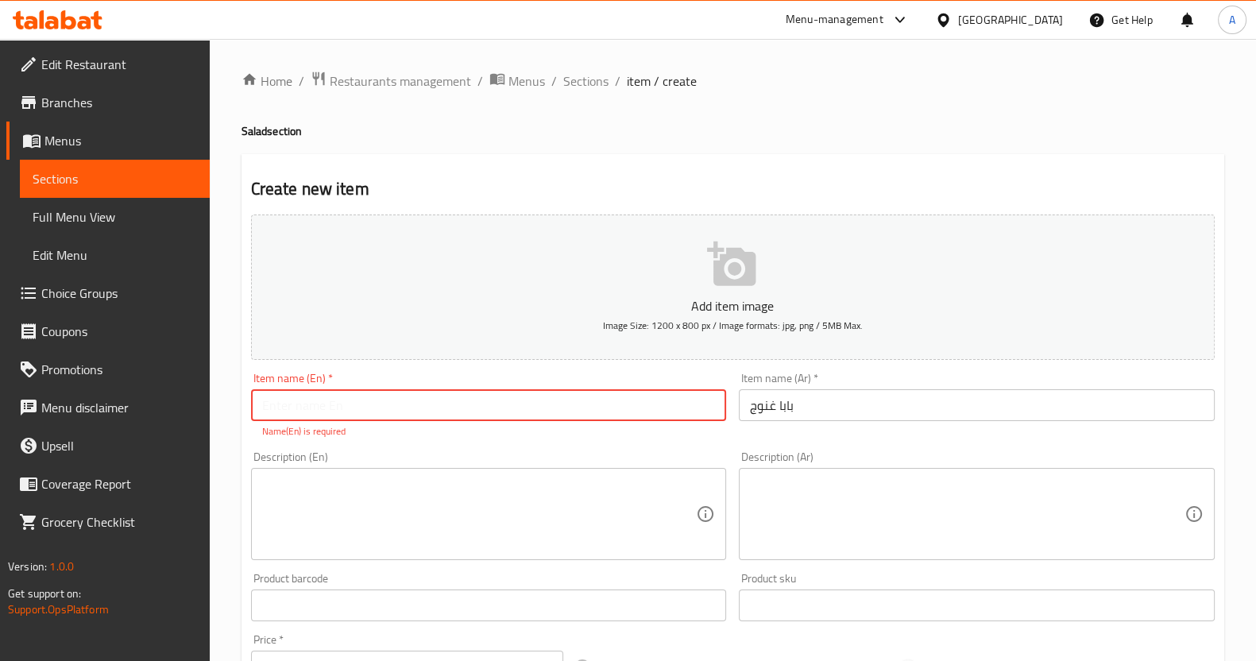
paste input "[PERSON_NAME]"
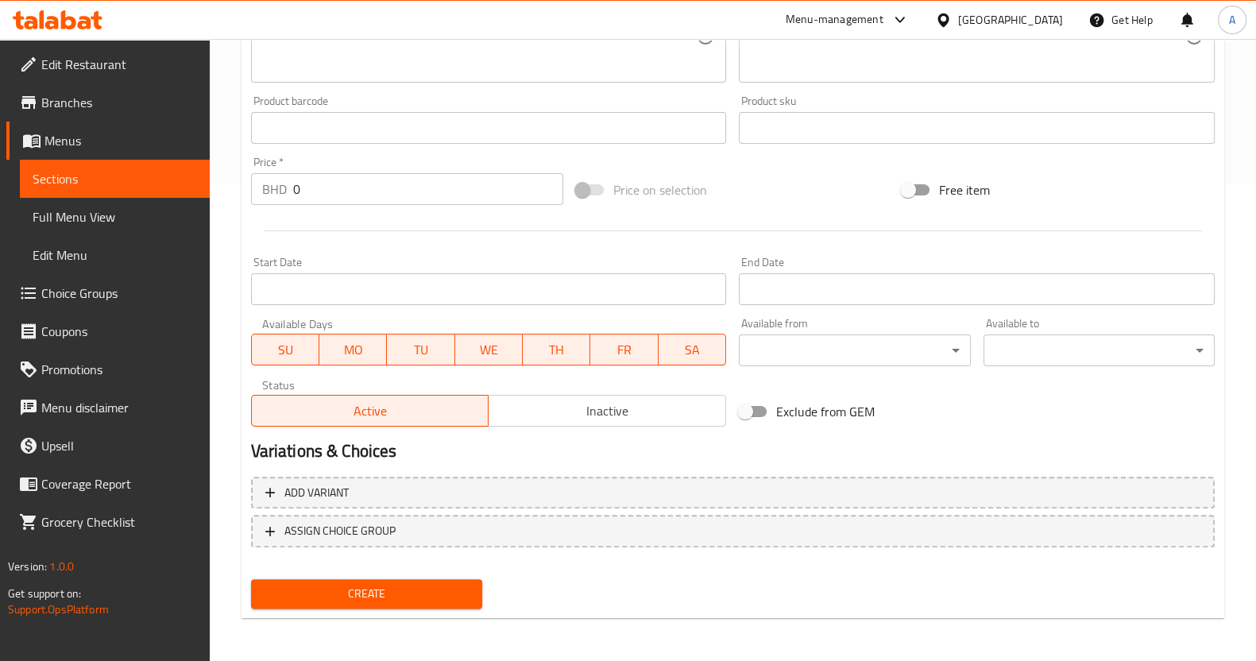
type input "[PERSON_NAME]"
drag, startPoint x: 345, startPoint y: 191, endPoint x: 124, endPoint y: 137, distance: 227.3
click at [127, 143] on div "Edit Restaurant Branches Menus Sections Full Menu View Edit Menu Choice Groups …" at bounding box center [628, 120] width 1256 height 1084
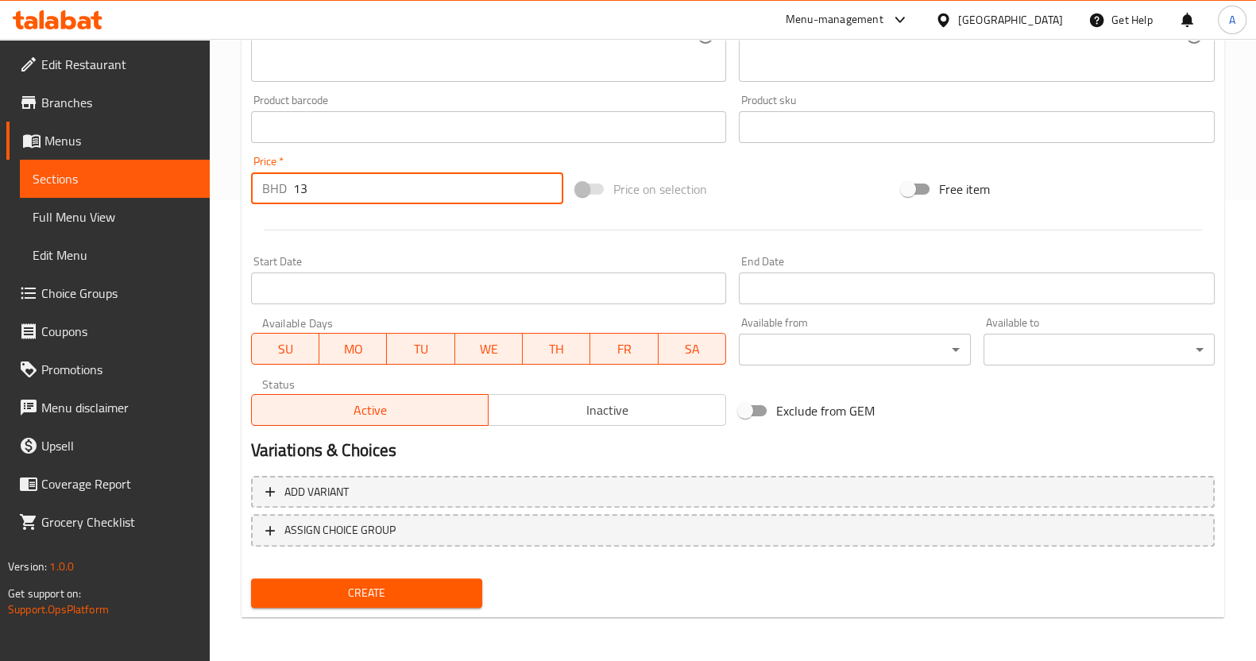
type input "1"
type input "1.3"
click at [436, 584] on button "Create" at bounding box center [366, 593] width 231 height 29
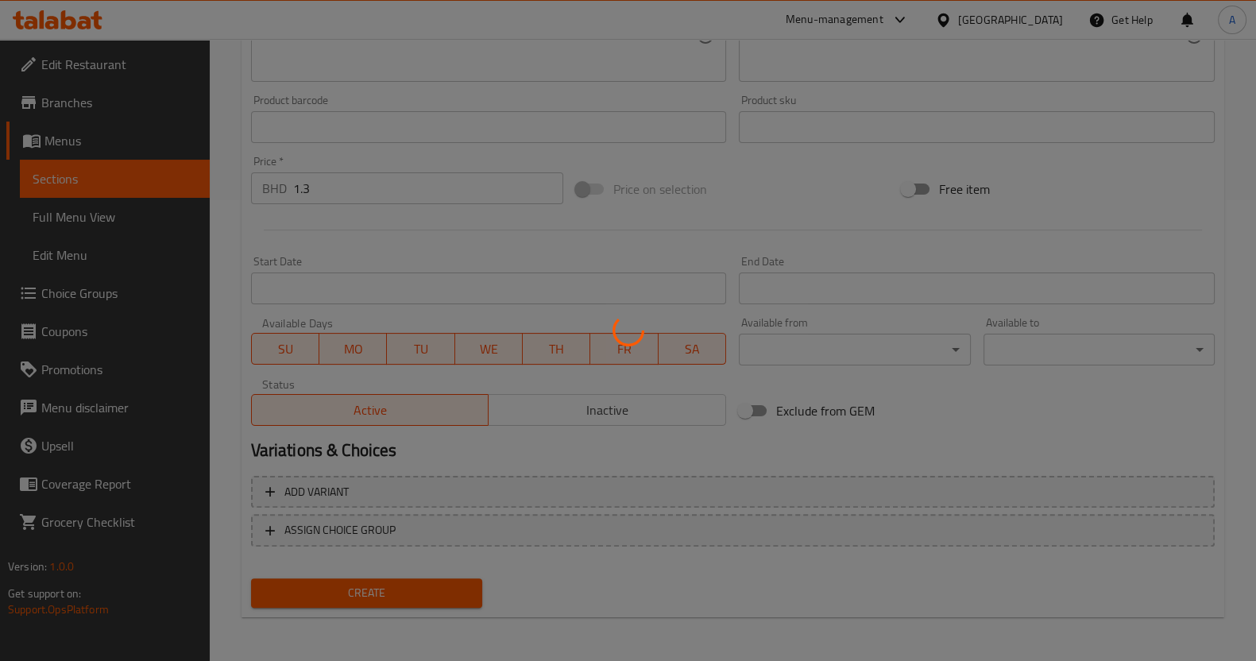
type input "0"
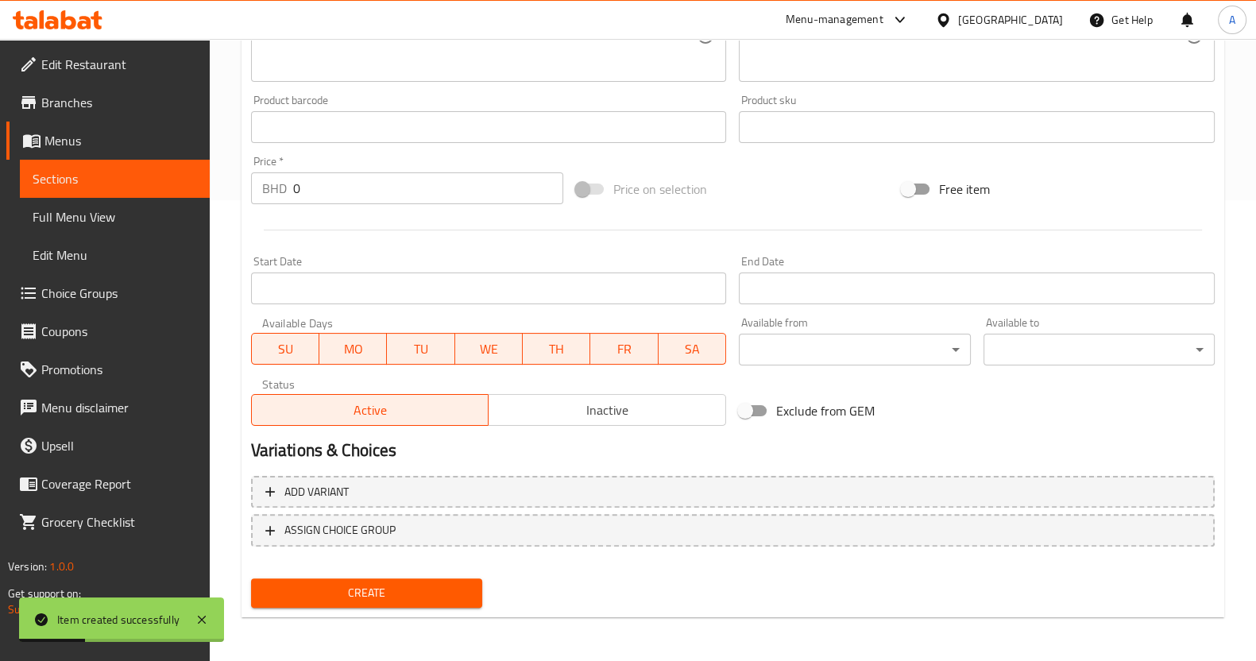
click at [95, 187] on span "Sections" at bounding box center [115, 178] width 165 height 19
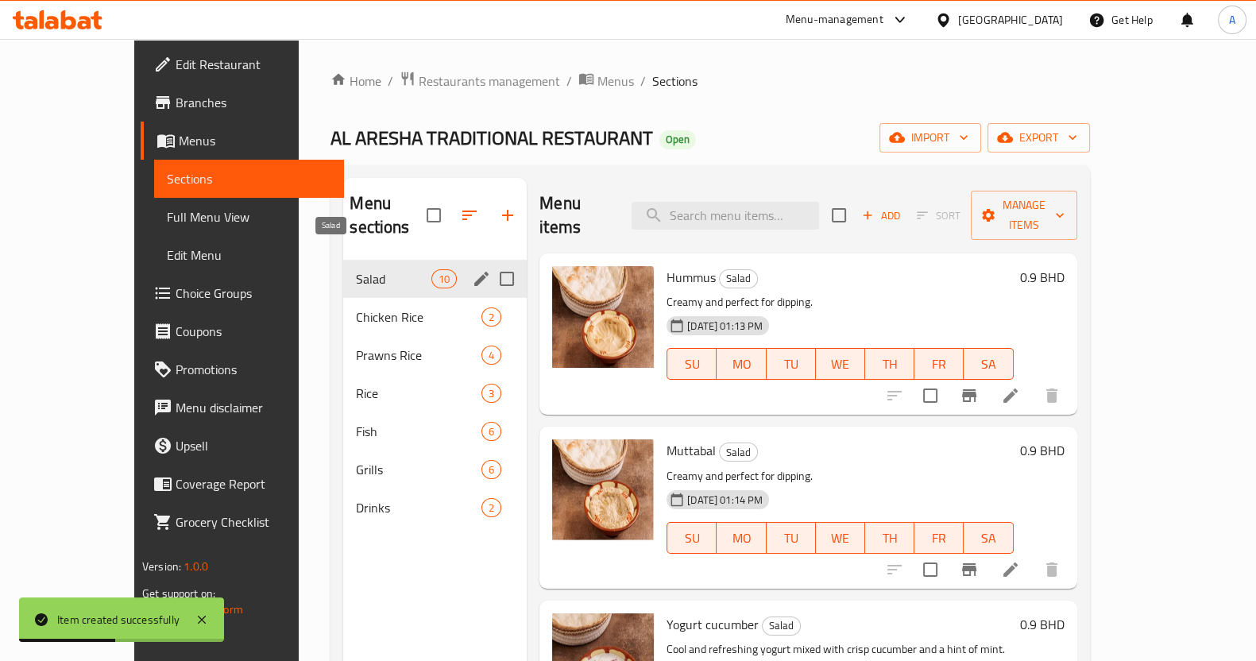
click at [356, 269] on span "Salad" at bounding box center [393, 278] width 75 height 19
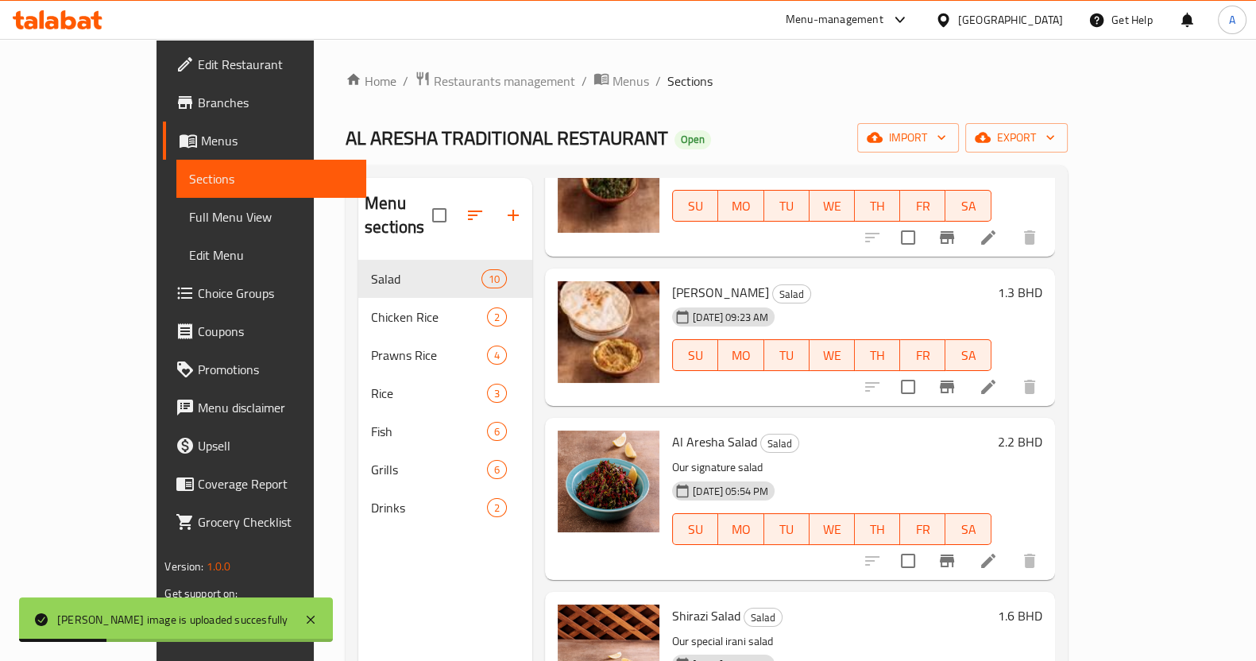
scroll to position [1043, 0]
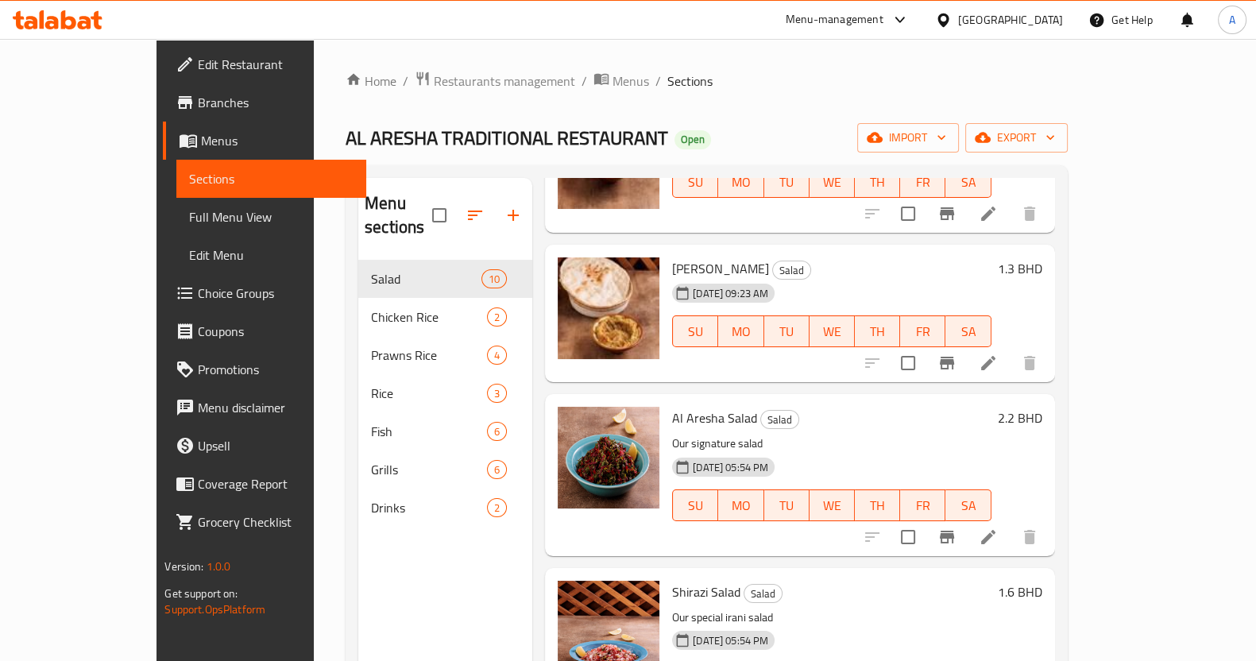
click at [975, 86] on ol "Home / Restaurants management / Menus / Sections" at bounding box center [707, 81] width 722 height 21
